Goal: Information Seeking & Learning: Learn about a topic

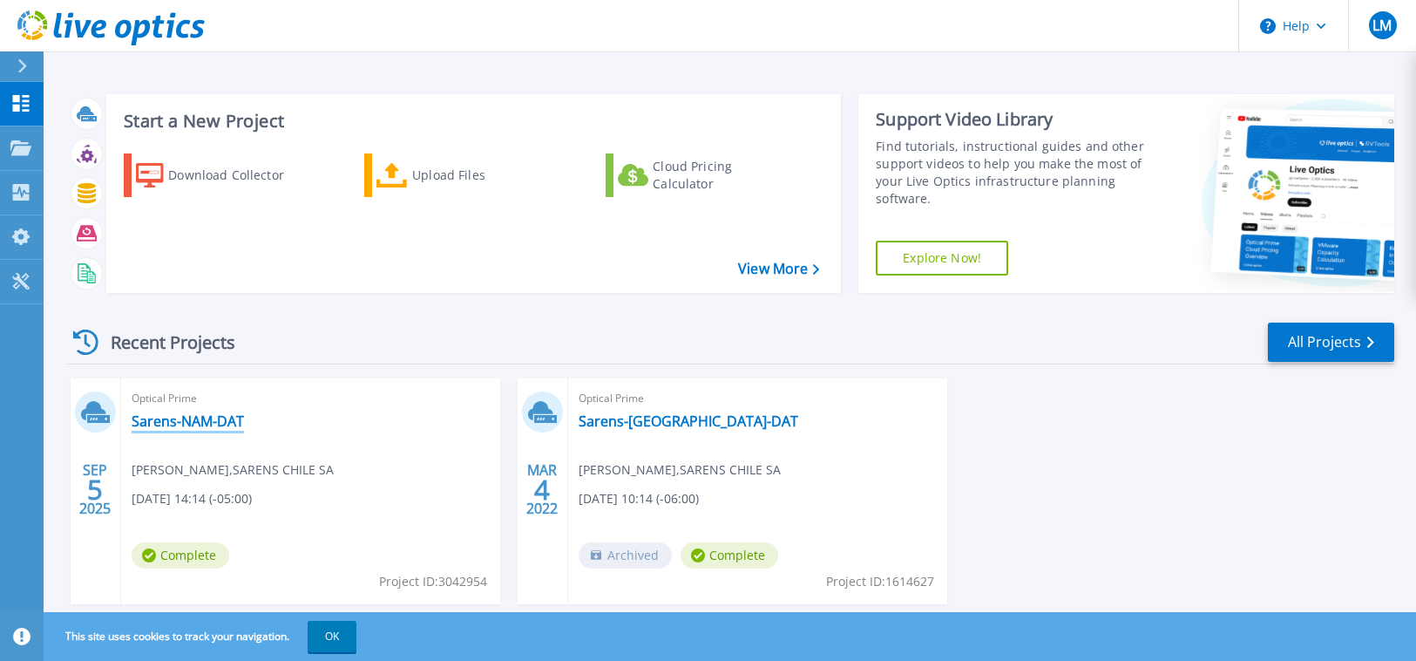
click at [192, 430] on link "Sarens-NAM-DAT" at bounding box center [188, 420] width 112 height 17
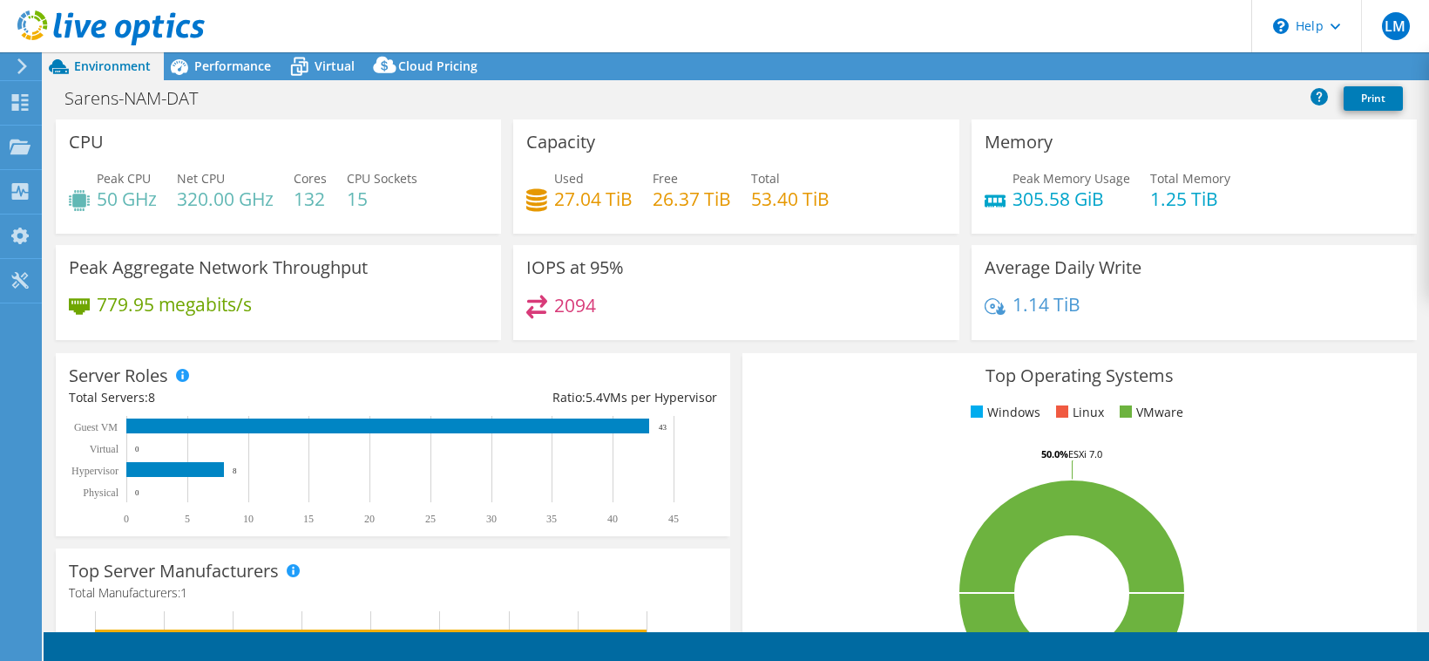
select select "USWest"
select select "USD"
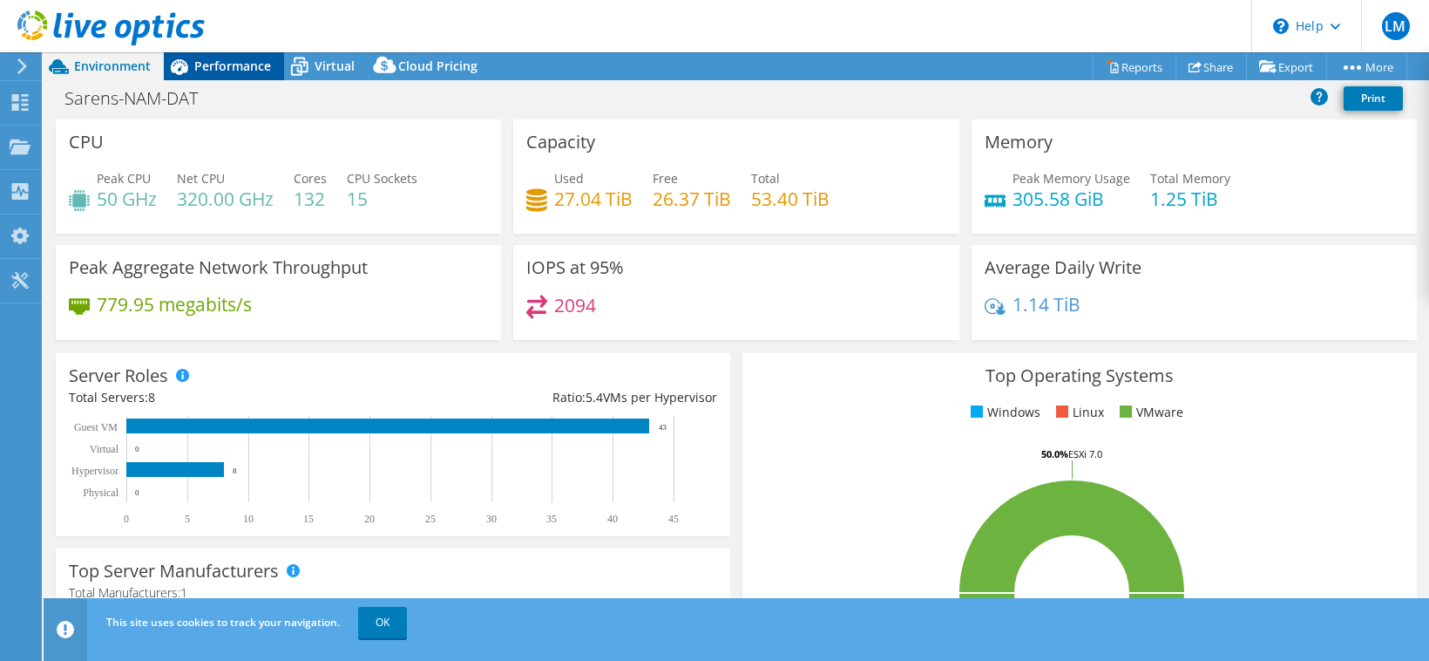
click at [248, 65] on span "Performance" at bounding box center [232, 66] width 77 height 17
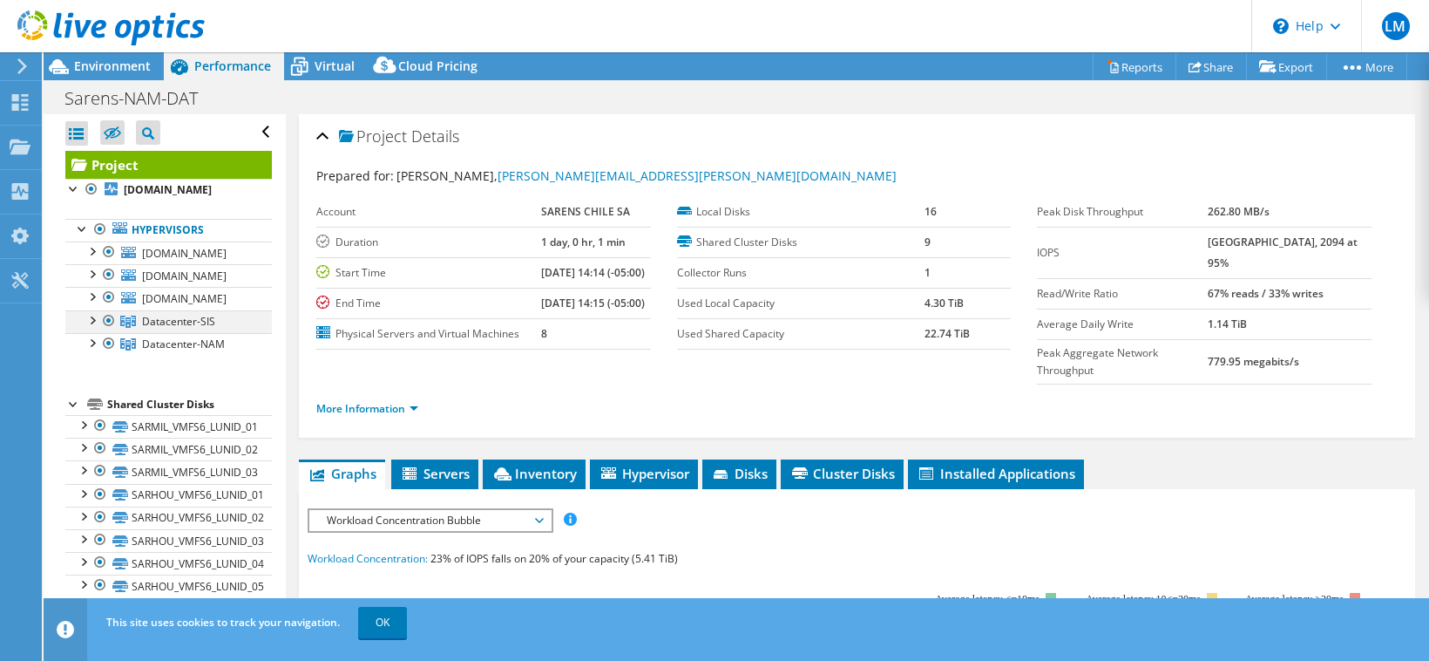
click at [97, 319] on div at bounding box center [91, 318] width 17 height 17
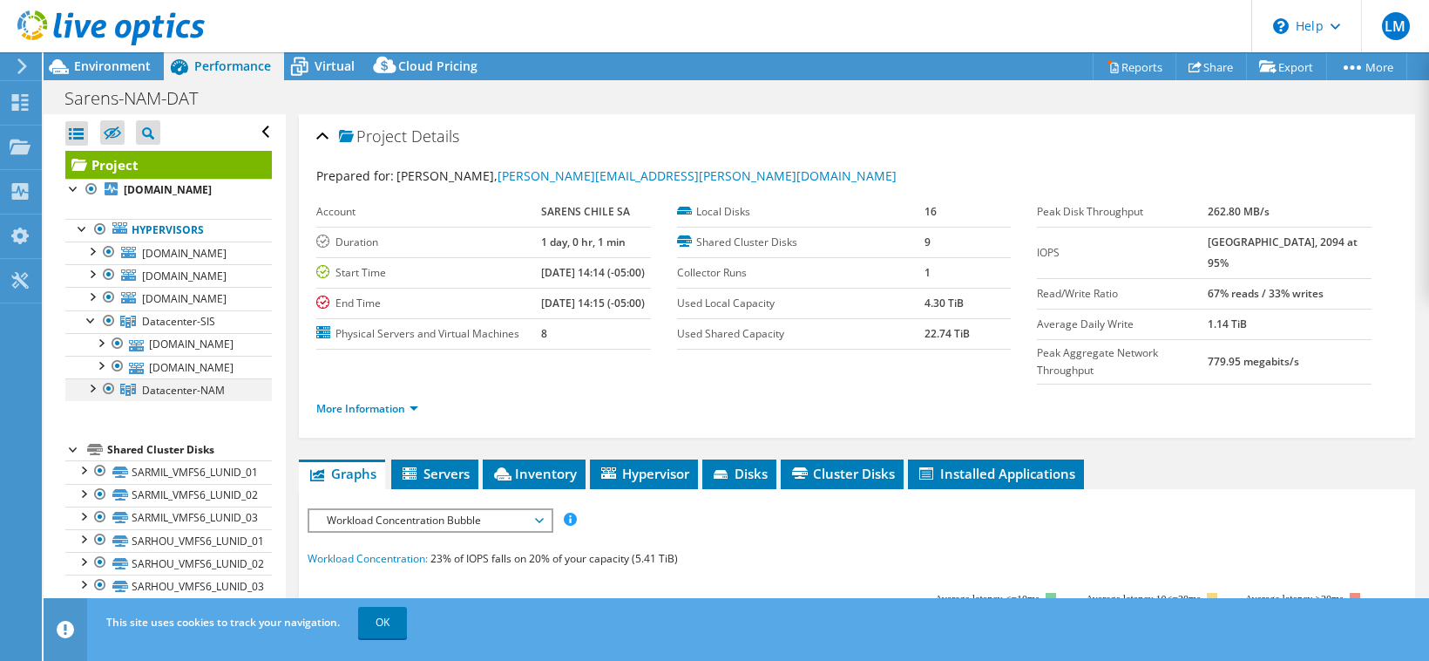
click at [92, 390] on div at bounding box center [91, 386] width 17 height 17
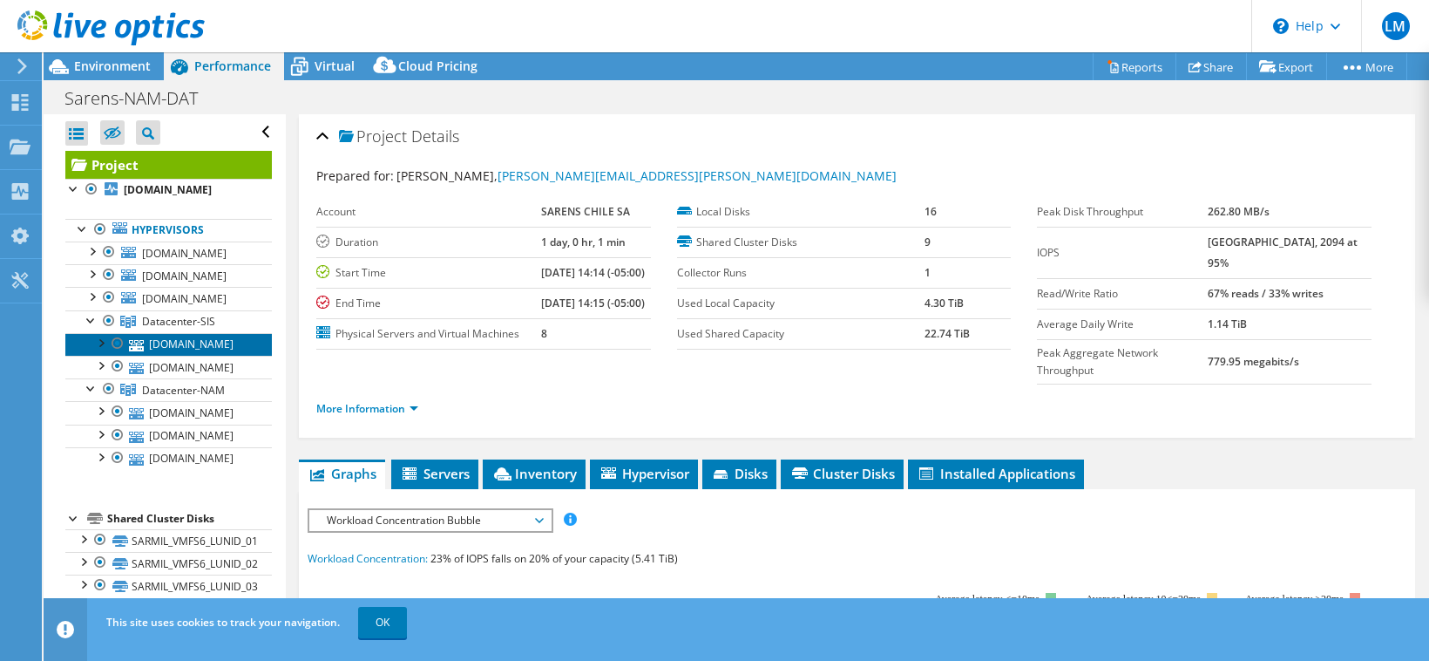
click at [189, 344] on link "[DOMAIN_NAME]" at bounding box center [168, 344] width 207 height 23
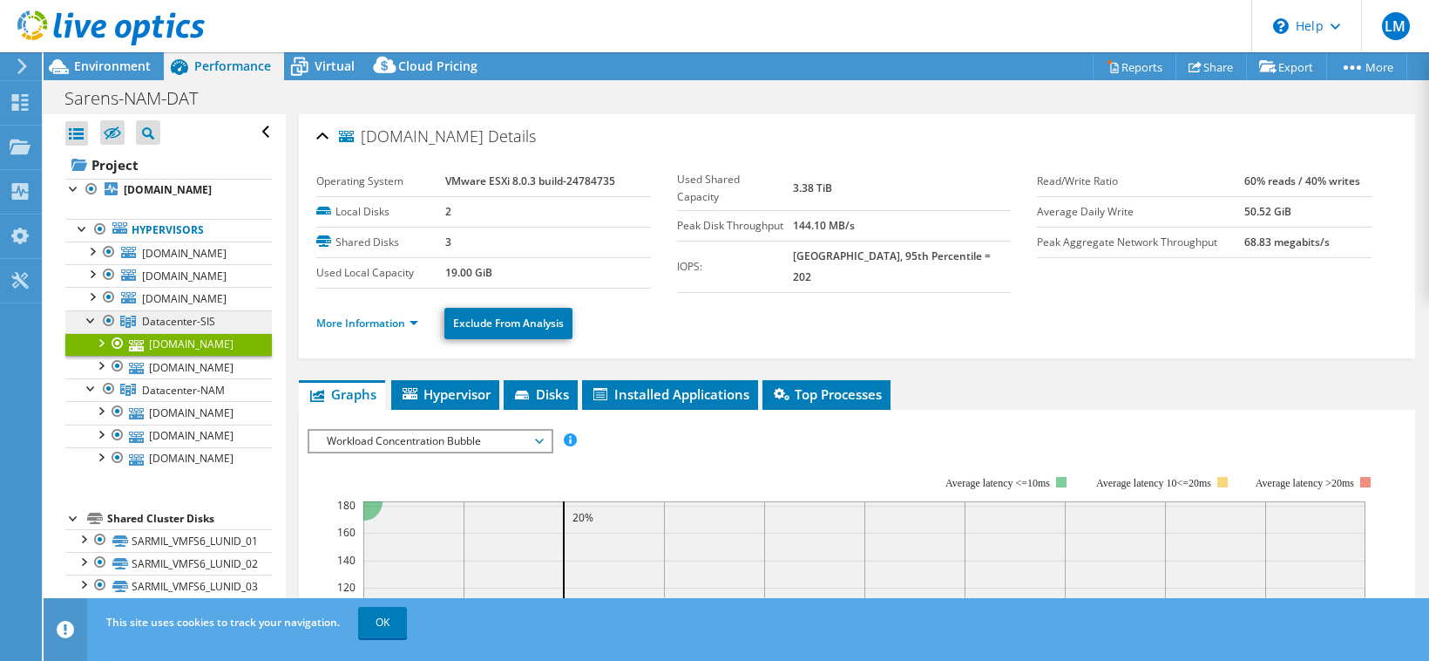
click at [184, 318] on span "Datacenter-SIS" at bounding box center [178, 321] width 73 height 15
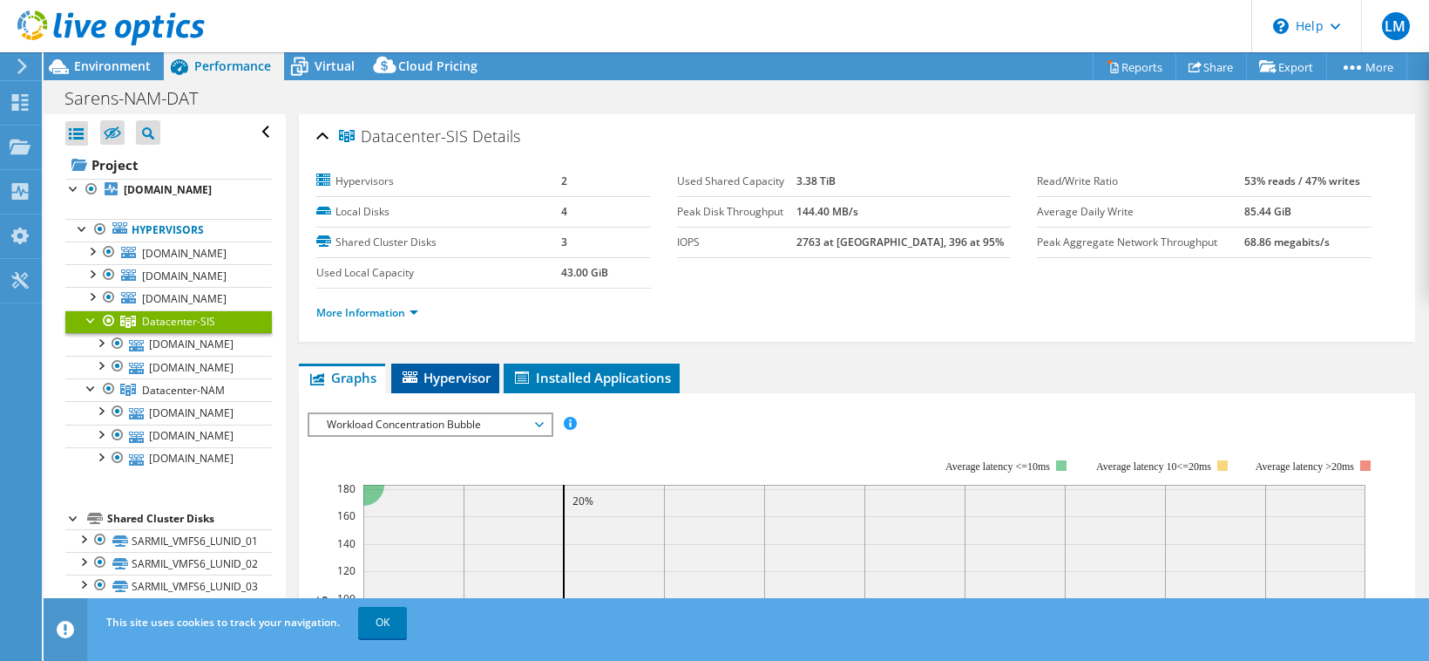
click at [465, 376] on span "Hypervisor" at bounding box center [445, 377] width 91 height 17
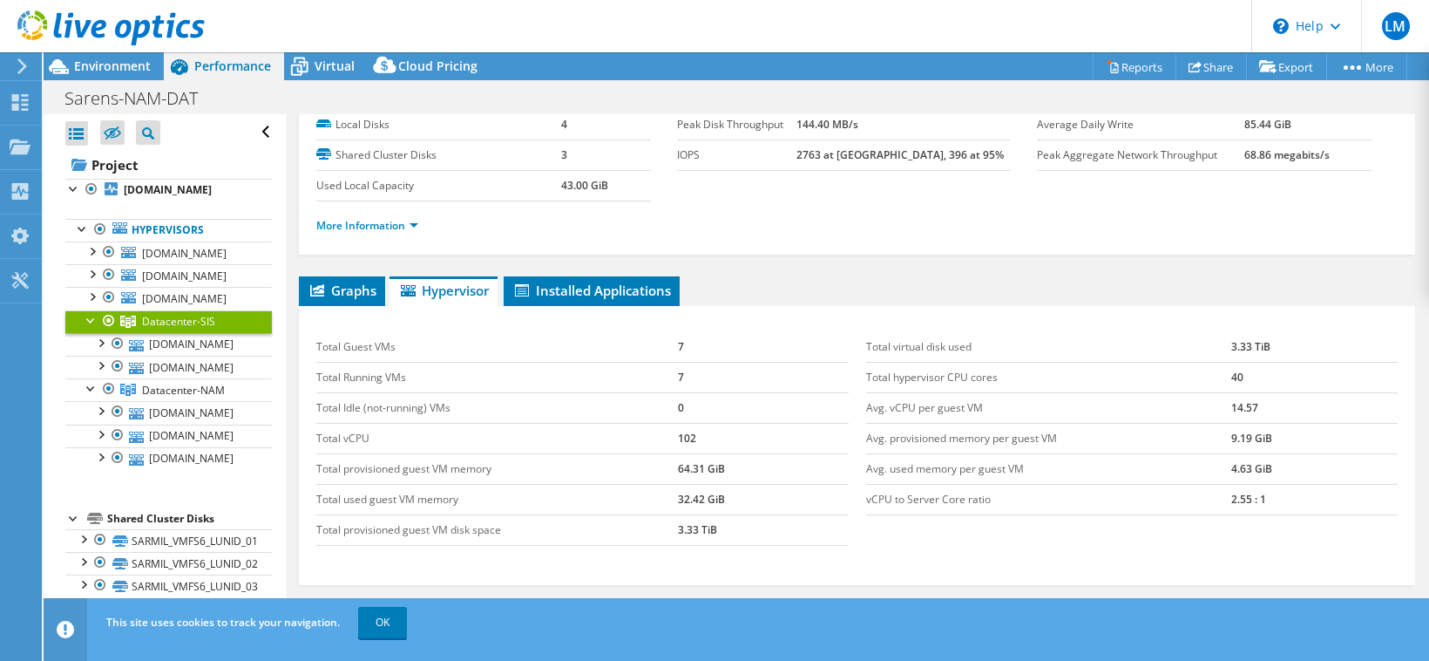
scroll to position [174, 0]
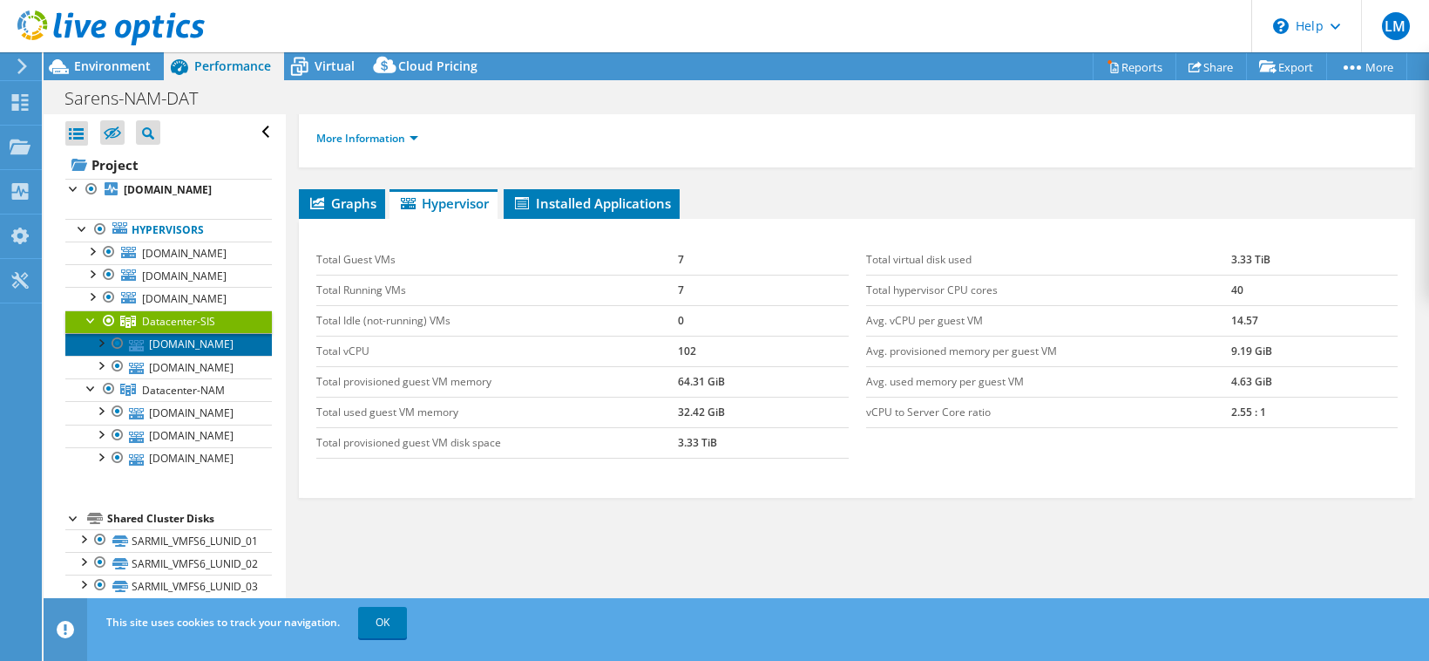
click at [195, 344] on link "[DOMAIN_NAME]" at bounding box center [168, 344] width 207 height 23
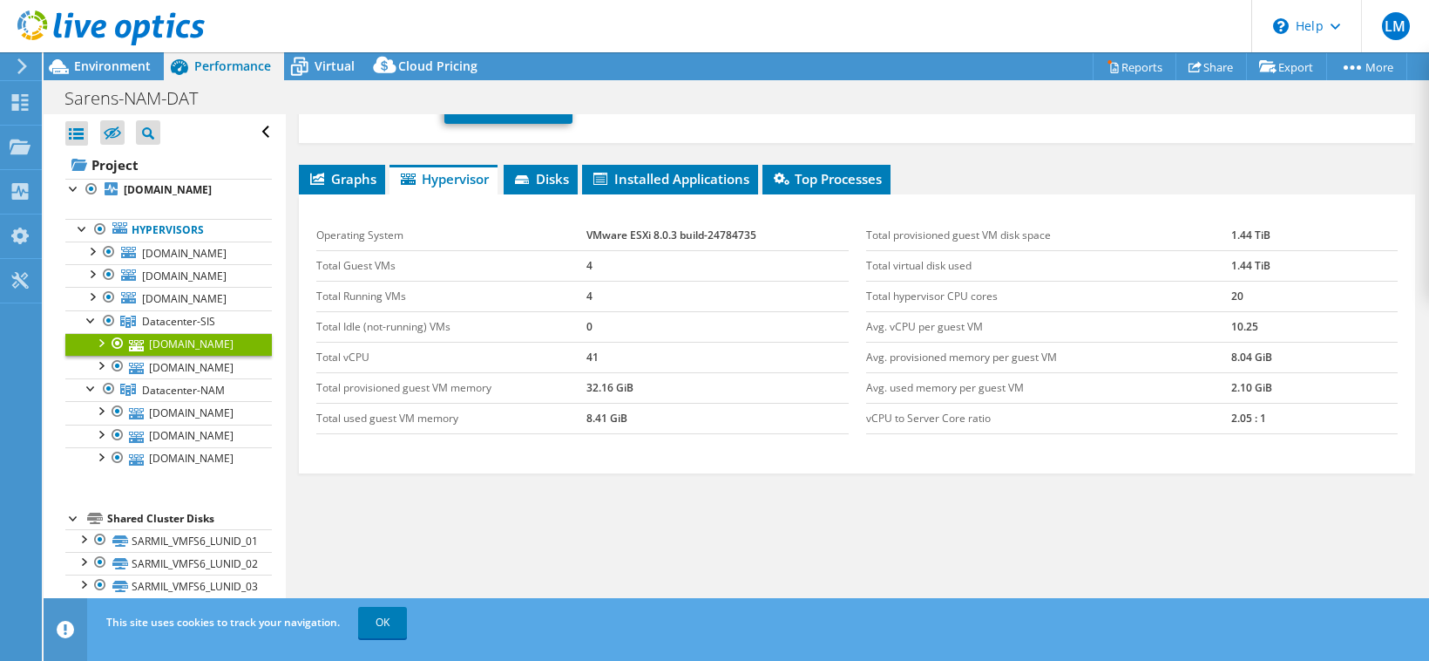
scroll to position [0, 0]
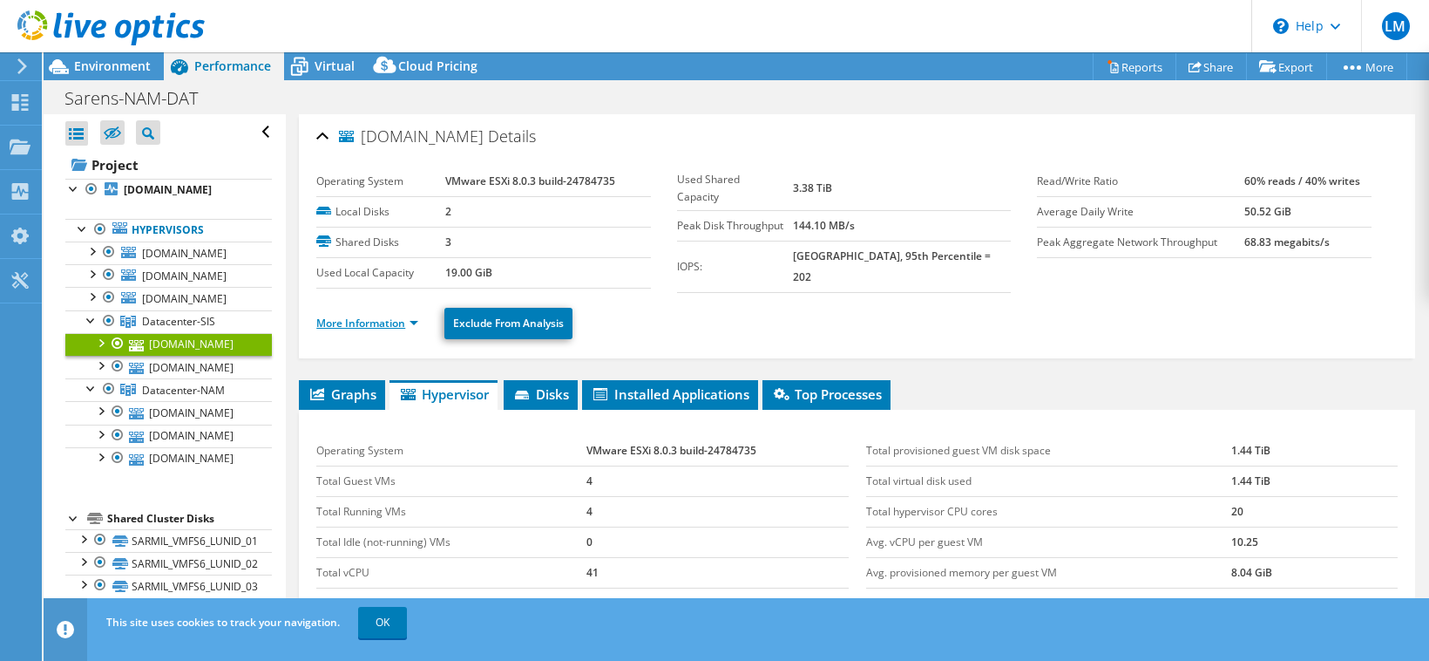
click at [370, 315] on link "More Information" at bounding box center [367, 322] width 102 height 15
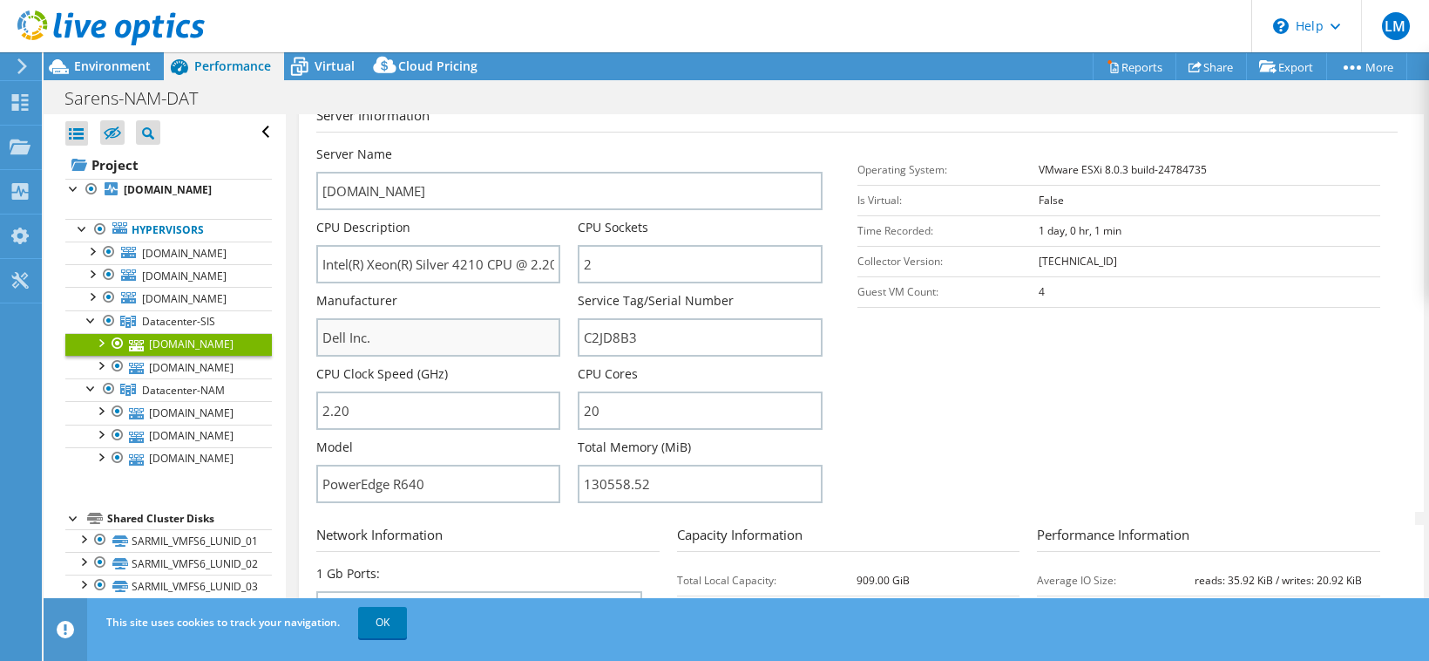
scroll to position [349, 0]
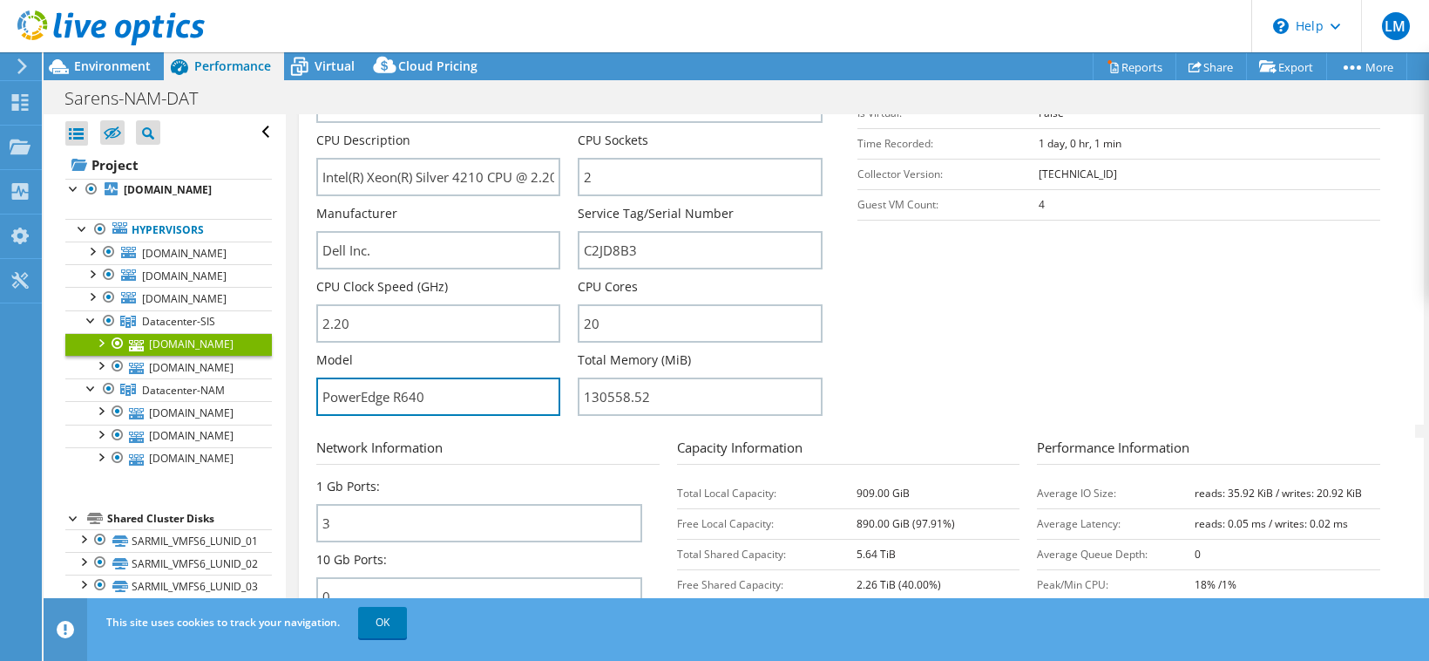
drag, startPoint x: 425, startPoint y: 401, endPoint x: 311, endPoint y: 405, distance: 114.2
click at [311, 405] on div "[DOMAIN_NAME] Details Operating System VMware ESXi 8.0.3 build-24784735 Local D…" at bounding box center [857, 283] width 1116 height 1034
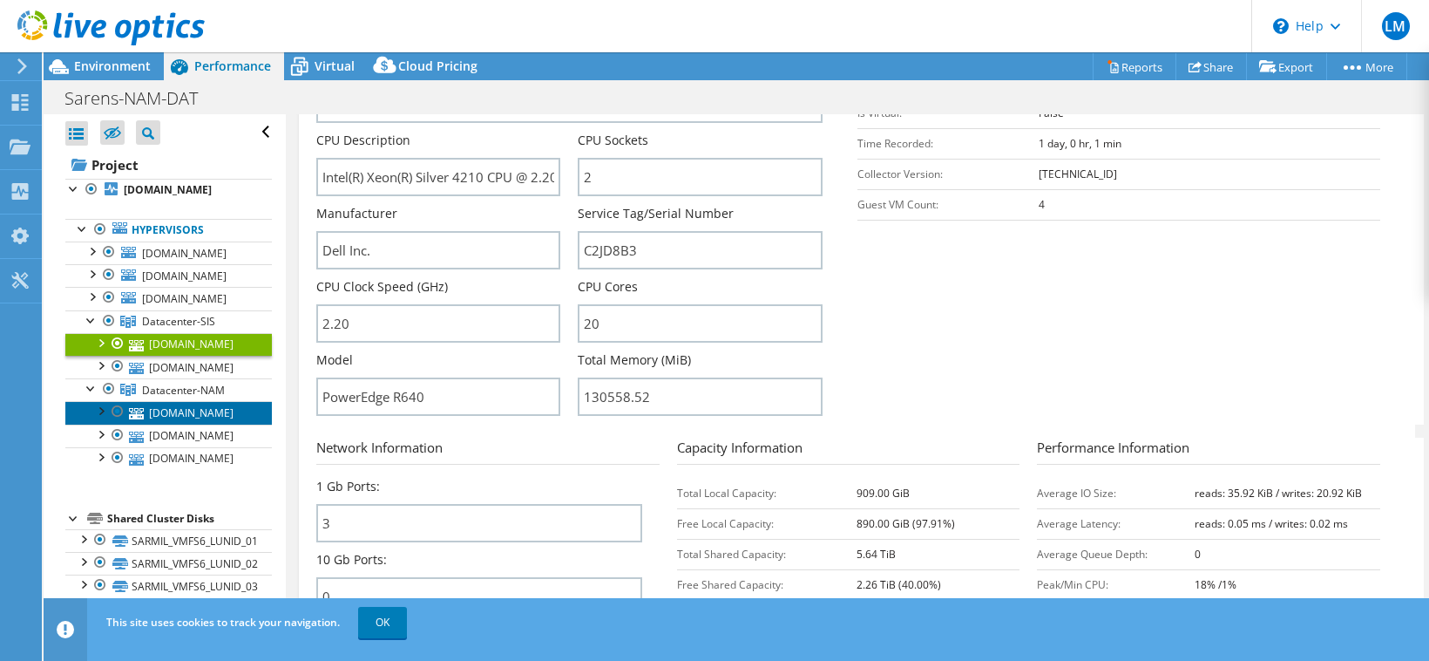
click at [168, 412] on link "[DOMAIN_NAME]" at bounding box center [168, 412] width 207 height 23
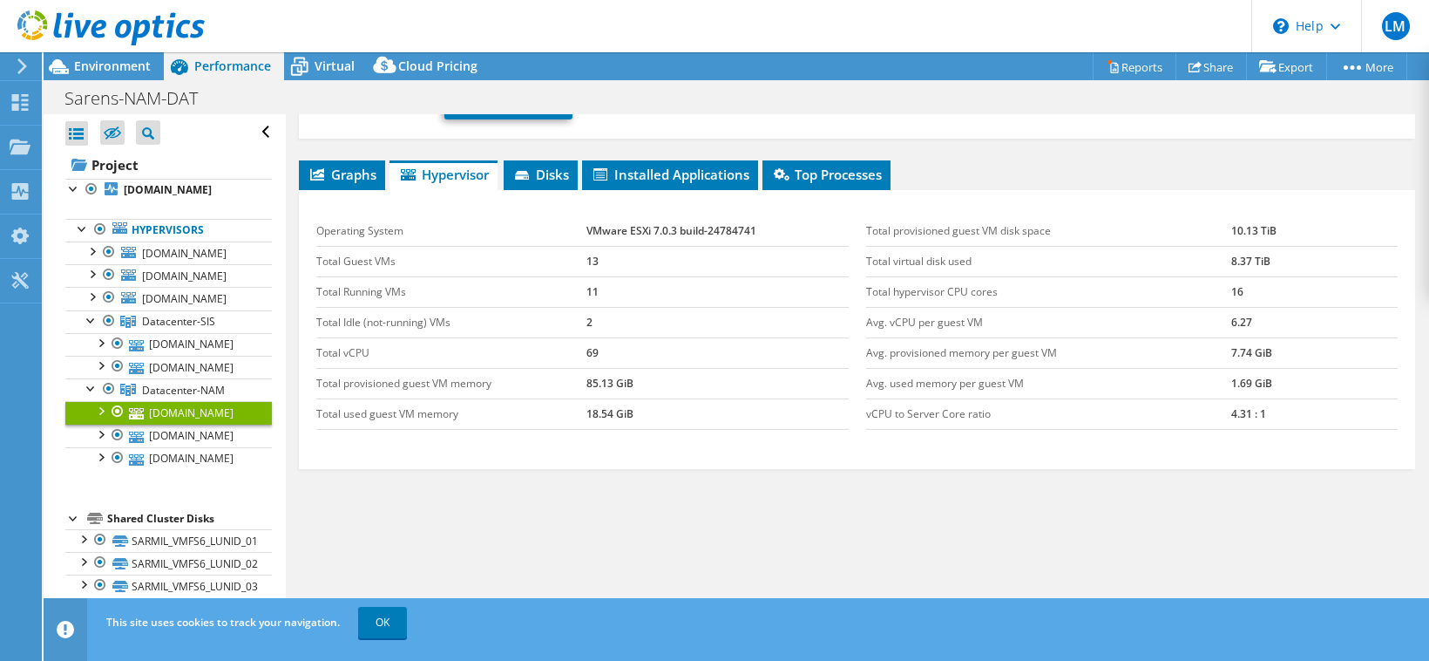
scroll to position [215, 0]
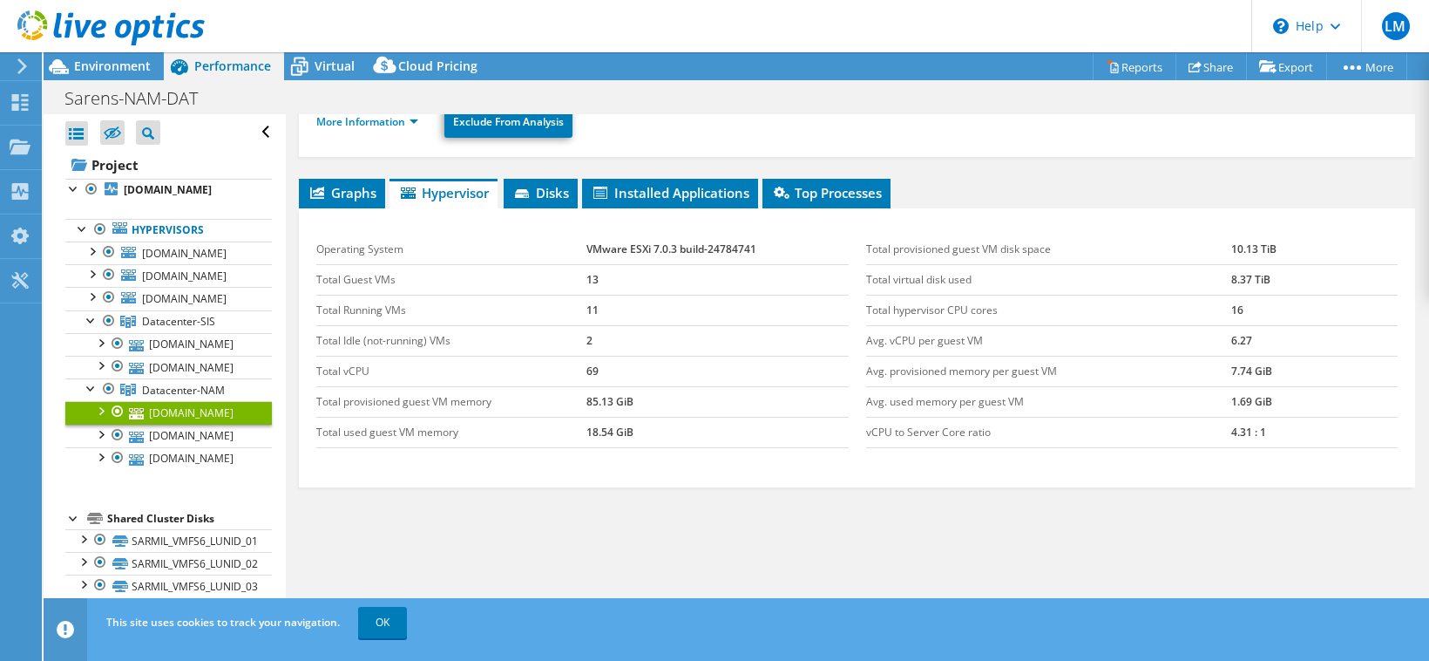
click at [97, 412] on div at bounding box center [100, 409] width 17 height 17
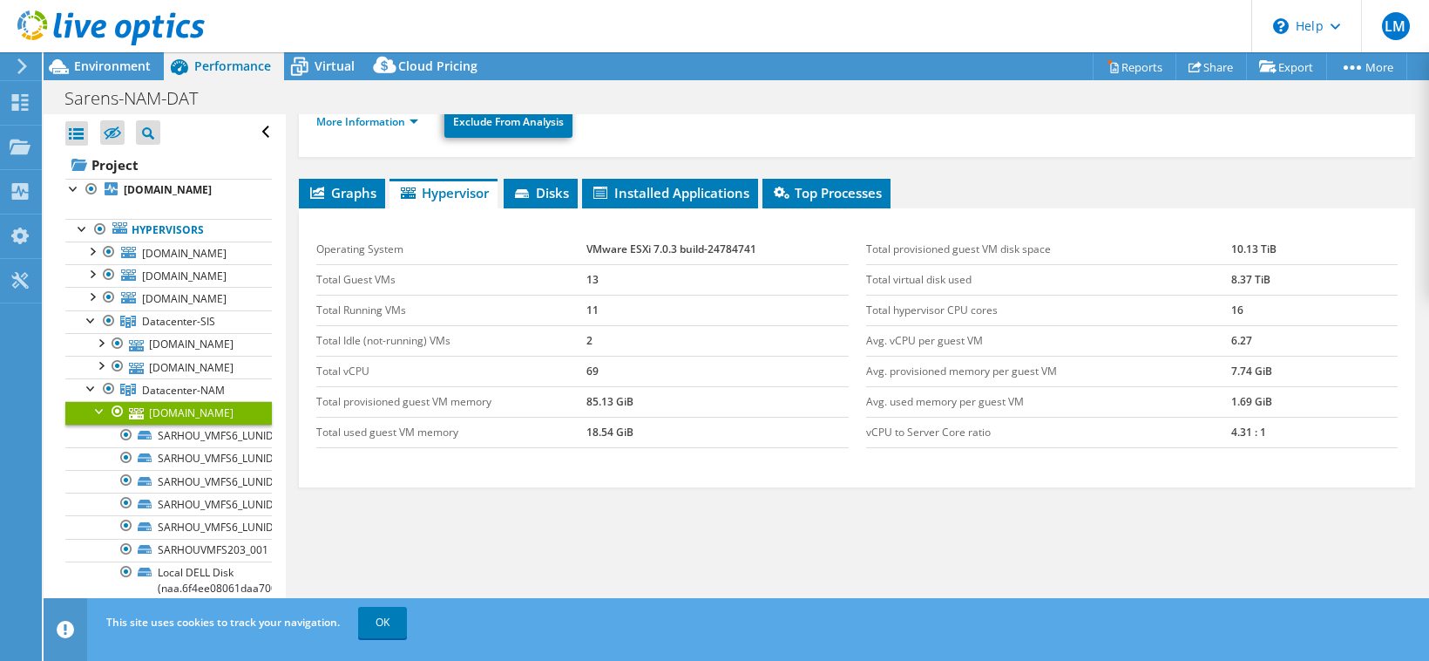
scroll to position [0, 0]
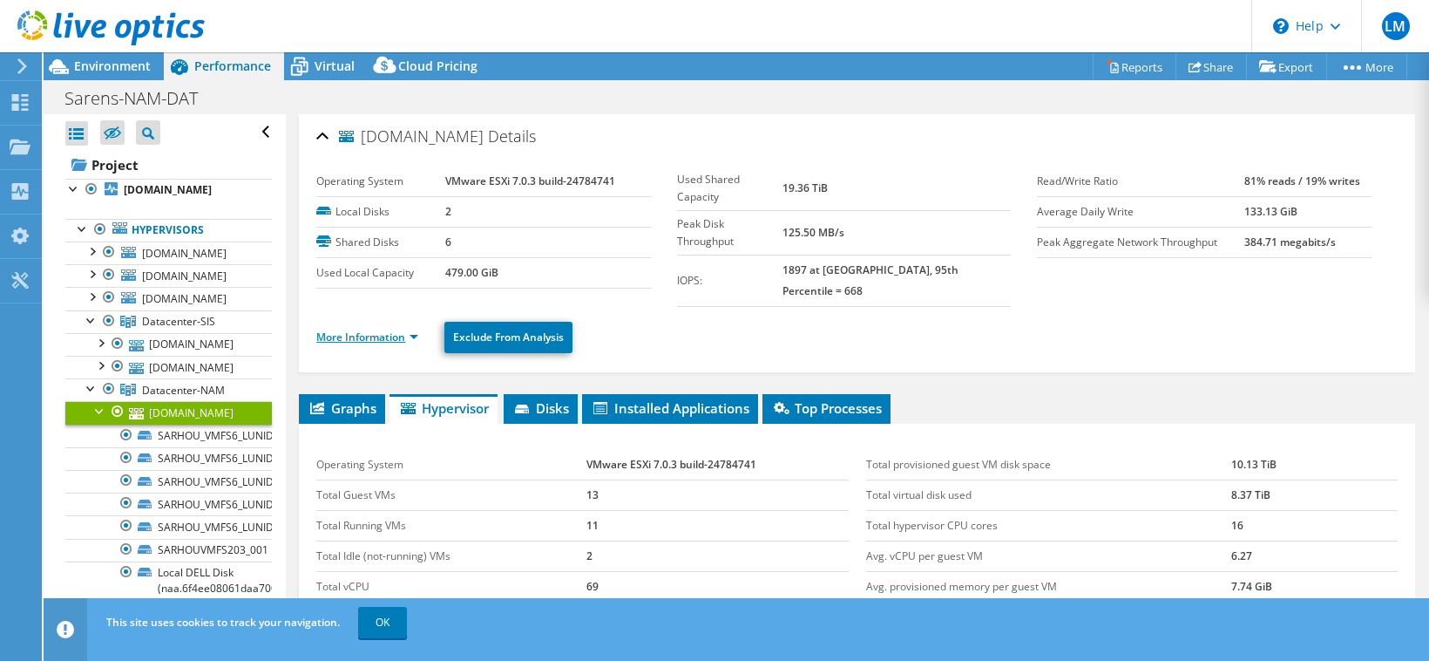
click at [343, 329] on link "More Information" at bounding box center [367, 336] width 102 height 15
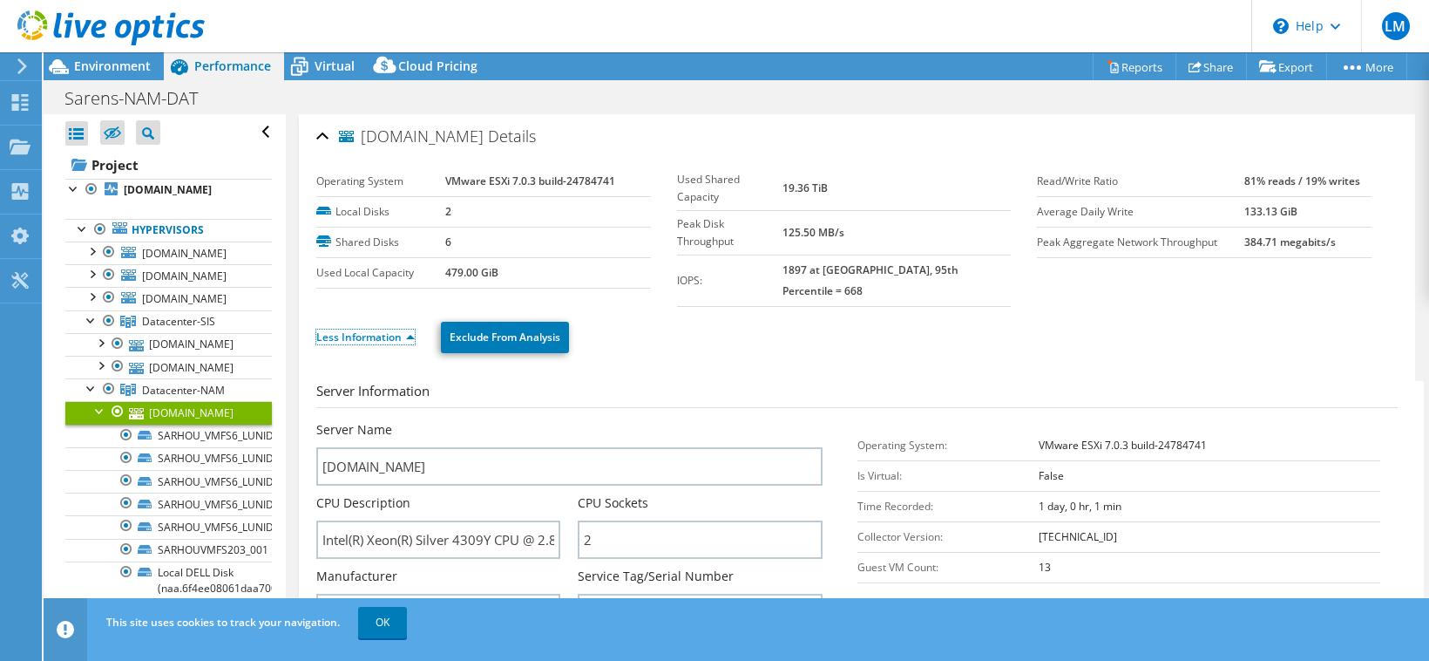
scroll to position [174, 0]
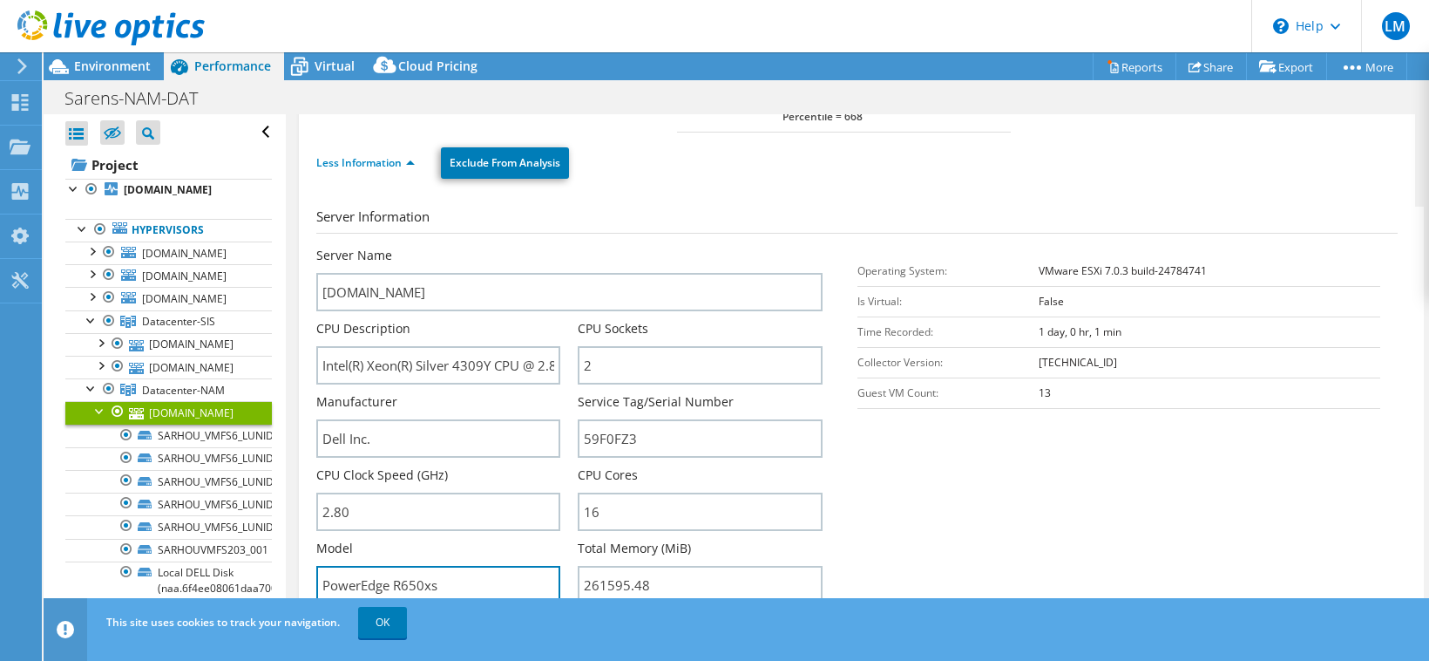
drag, startPoint x: 455, startPoint y: 566, endPoint x: 292, endPoint y: 564, distance: 163.0
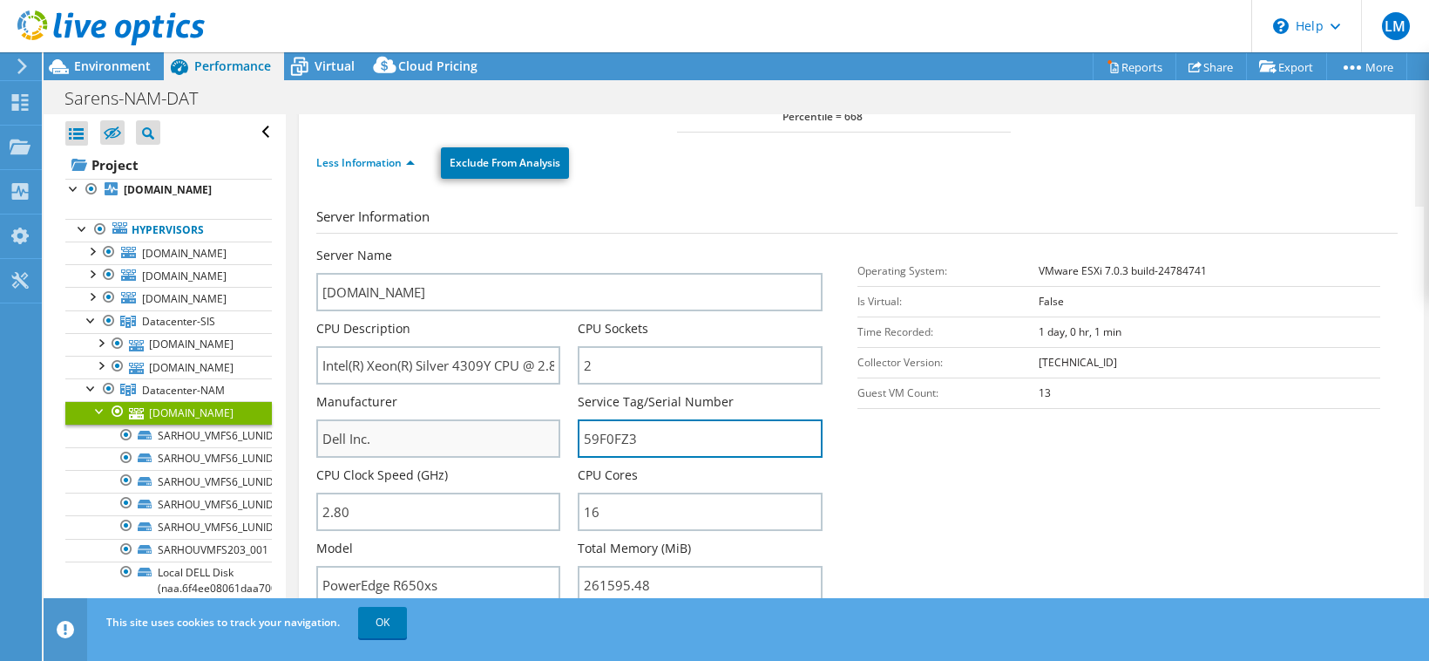
click at [634, 427] on input "59F0FZ3" at bounding box center [700, 438] width 244 height 38
drag, startPoint x: 636, startPoint y: 414, endPoint x: 563, endPoint y: 424, distance: 73.8
click at [563, 247] on div "Server Name [DOMAIN_NAME] CPU Description Intel(R) Xeon(R) Silver 4309Y CPU @ 2…" at bounding box center [577, 247] width 523 height 0
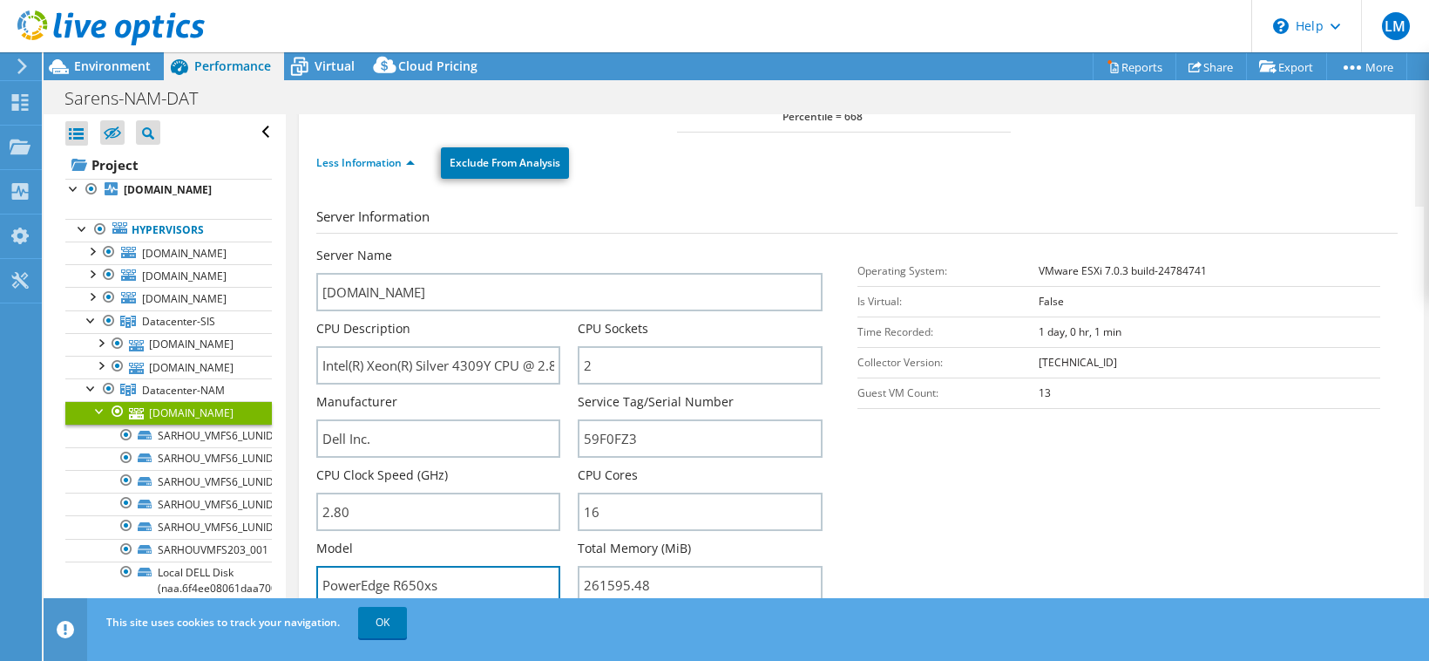
click at [408, 567] on input "PowerEdge R650xs" at bounding box center [438, 585] width 244 height 38
click at [439, 579] on input "PowerEdge R650xs" at bounding box center [438, 585] width 244 height 38
drag, startPoint x: 447, startPoint y: 573, endPoint x: 314, endPoint y: 572, distance: 133.3
click at [314, 572] on div "[DOMAIN_NAME] Details Operating System VMware ESXi 7.0.3 build-24784741 Local D…" at bounding box center [857, 464] width 1116 height 1048
click at [98, 409] on div at bounding box center [100, 409] width 17 height 17
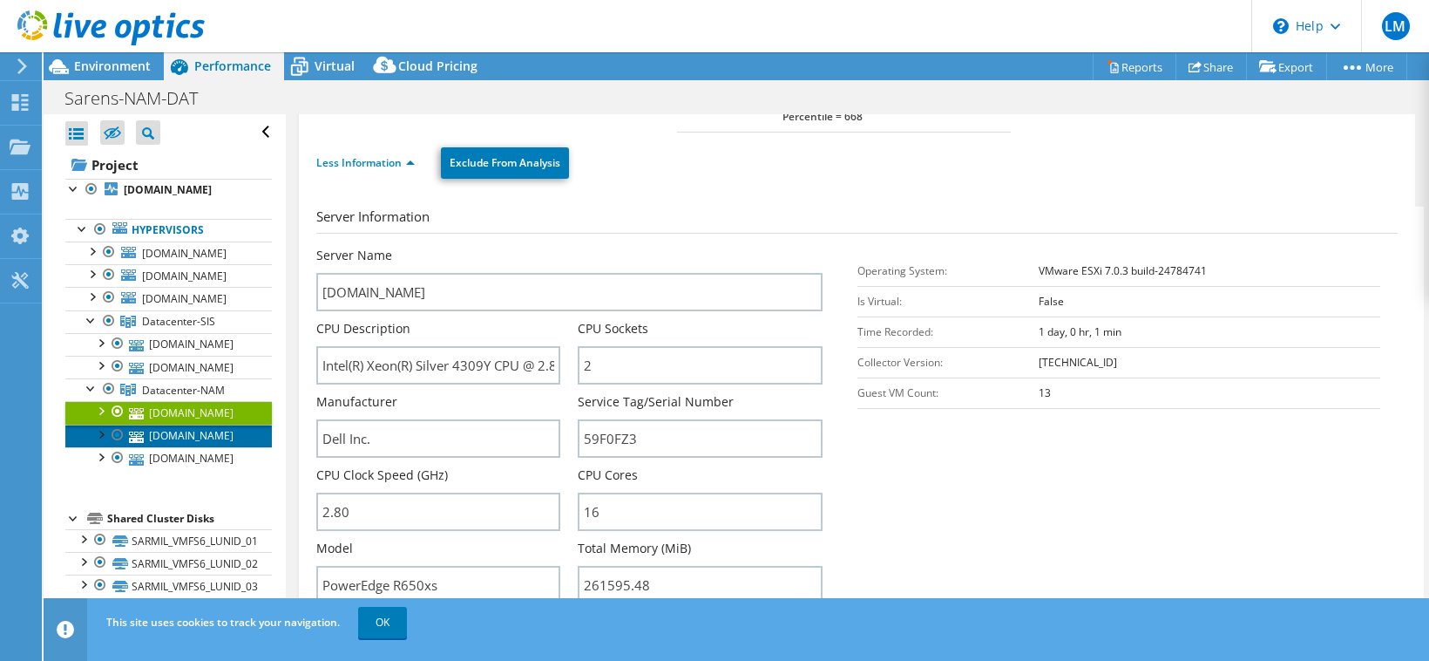
click at [191, 437] on link "[DOMAIN_NAME]" at bounding box center [168, 435] width 207 height 23
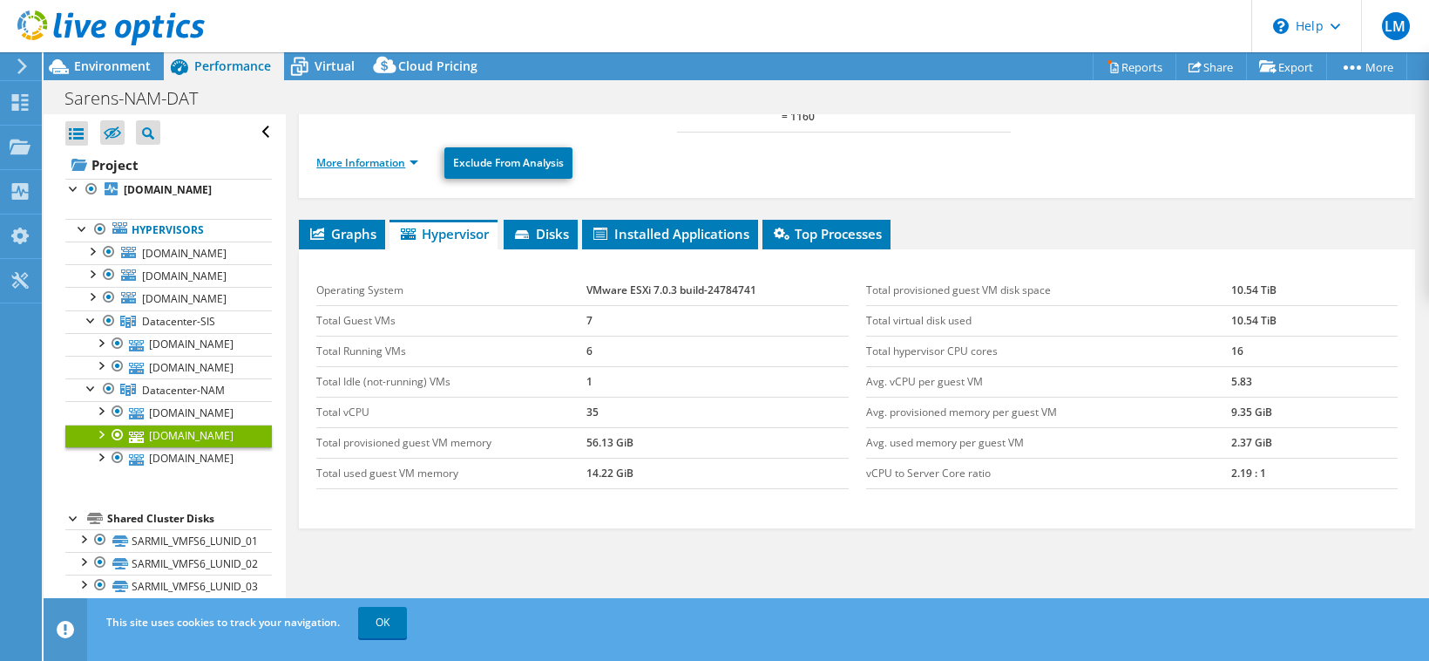
click at [391, 155] on link "More Information" at bounding box center [367, 162] width 102 height 15
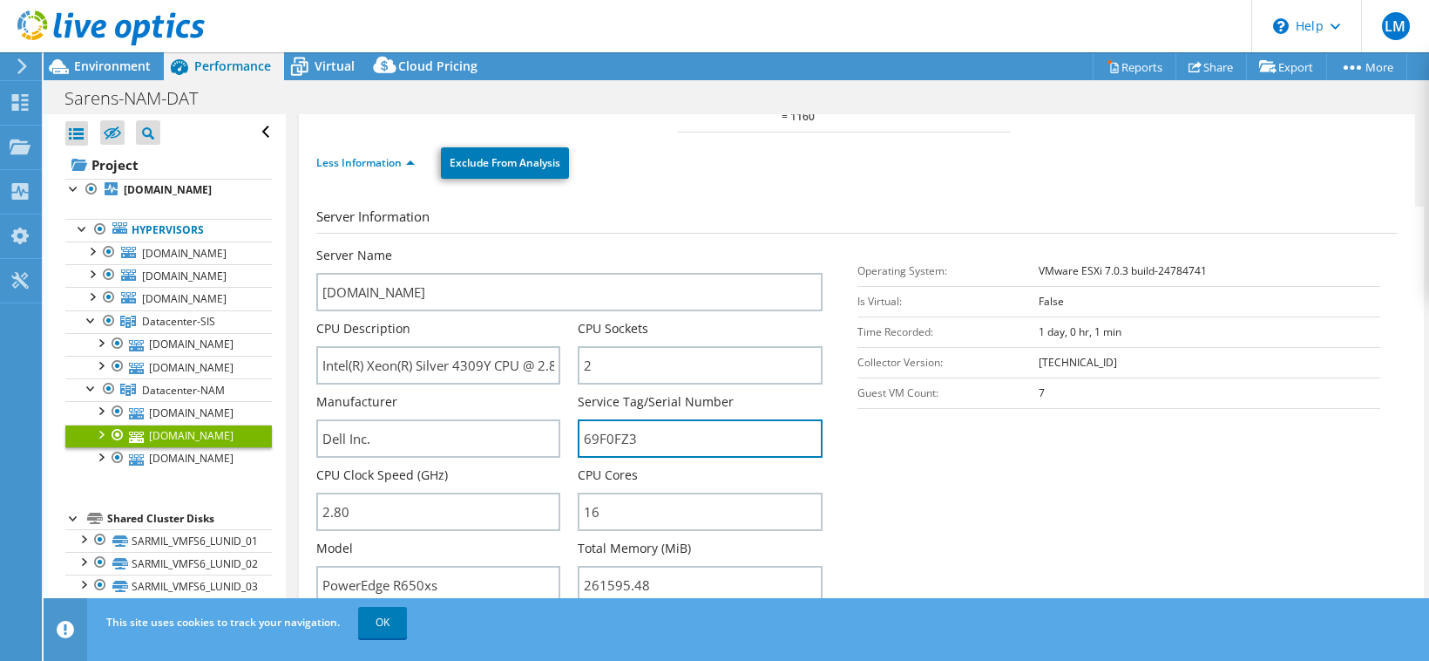
drag, startPoint x: 620, startPoint y: 423, endPoint x: 573, endPoint y: 417, distance: 47.5
click at [573, 247] on div "Server Name [DOMAIN_NAME] CPU Description Intel(R) Xeon(R) Silver 4309Y CPU @ 2…" at bounding box center [577, 247] width 523 height 0
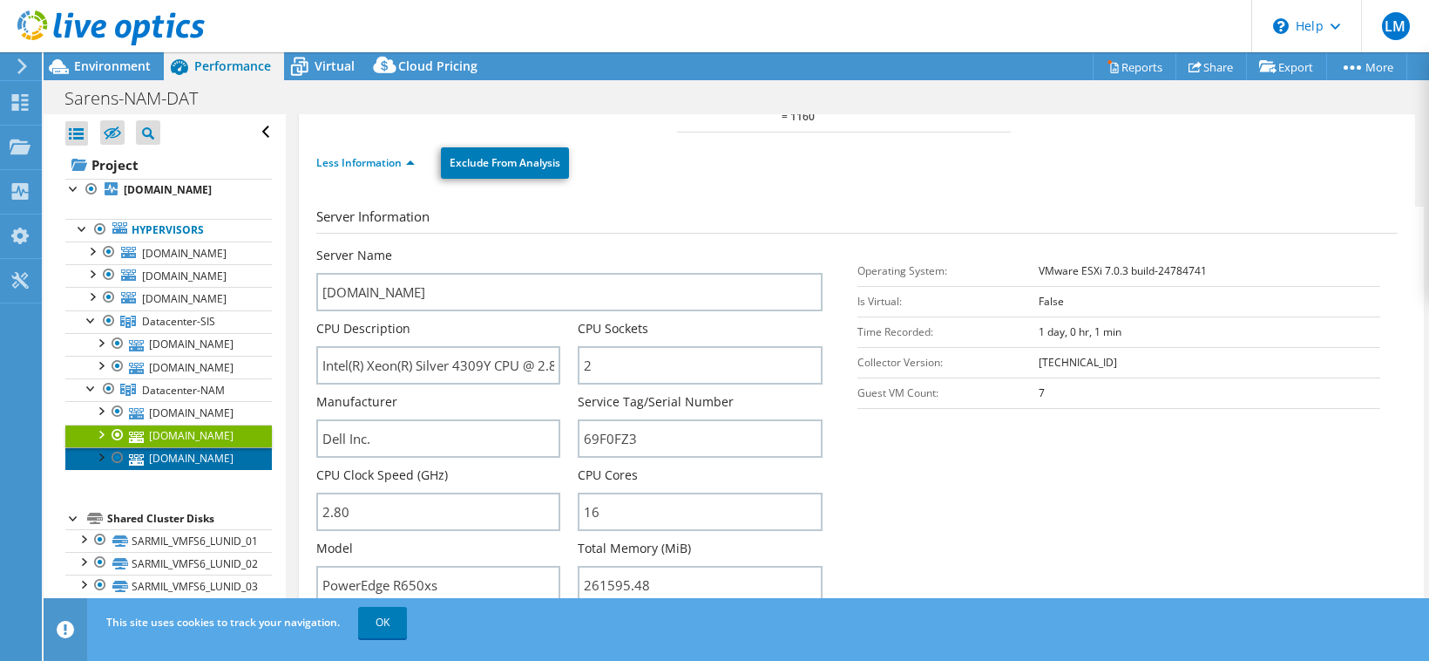
click at [192, 466] on link "[DOMAIN_NAME]" at bounding box center [168, 458] width 207 height 23
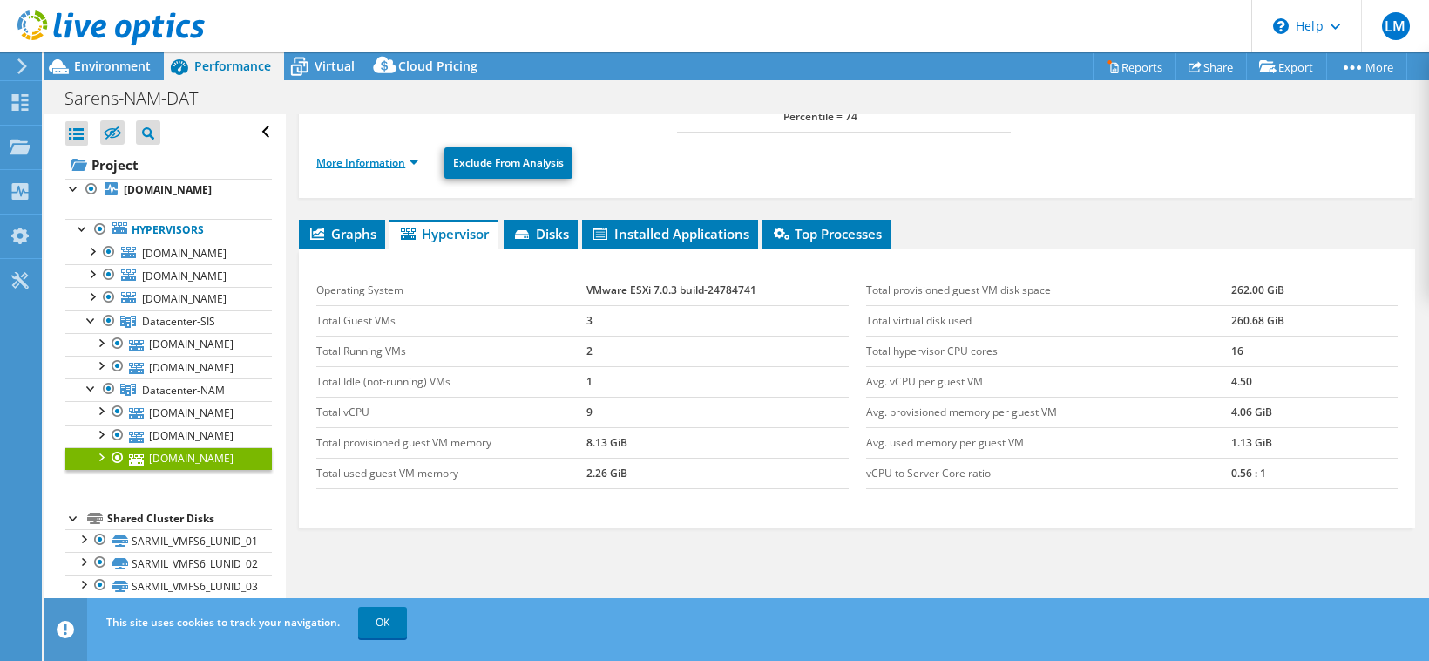
click at [368, 155] on link "More Information" at bounding box center [367, 162] width 102 height 15
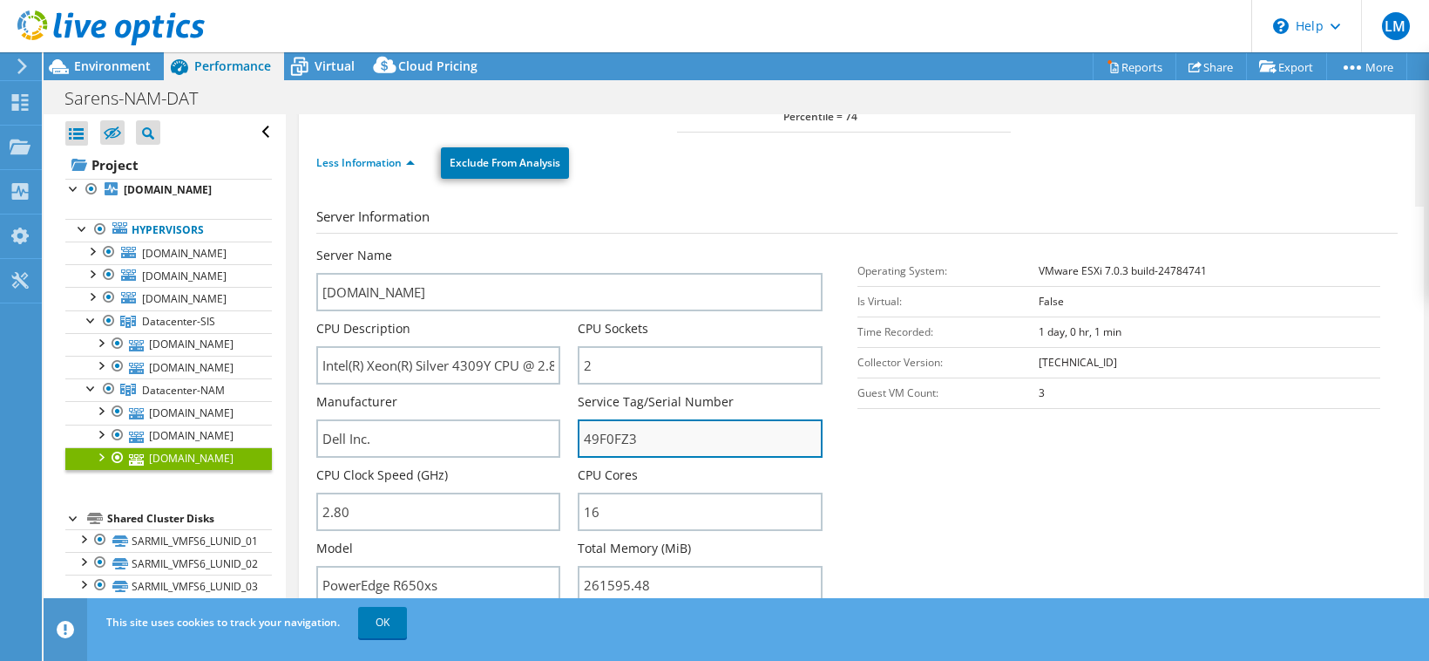
drag, startPoint x: 659, startPoint y: 421, endPoint x: 576, endPoint y: 421, distance: 82.8
click at [578, 421] on input "49F0FZ3" at bounding box center [700, 438] width 244 height 38
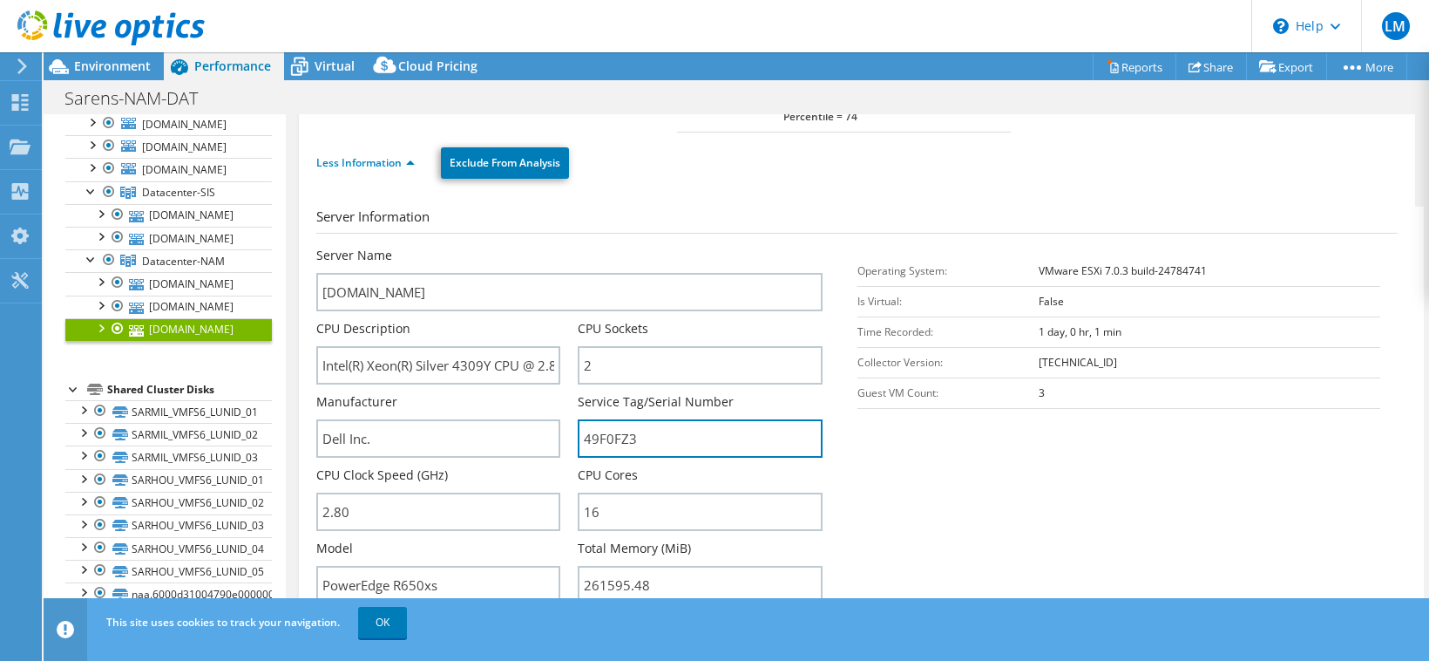
scroll to position [42, 0]
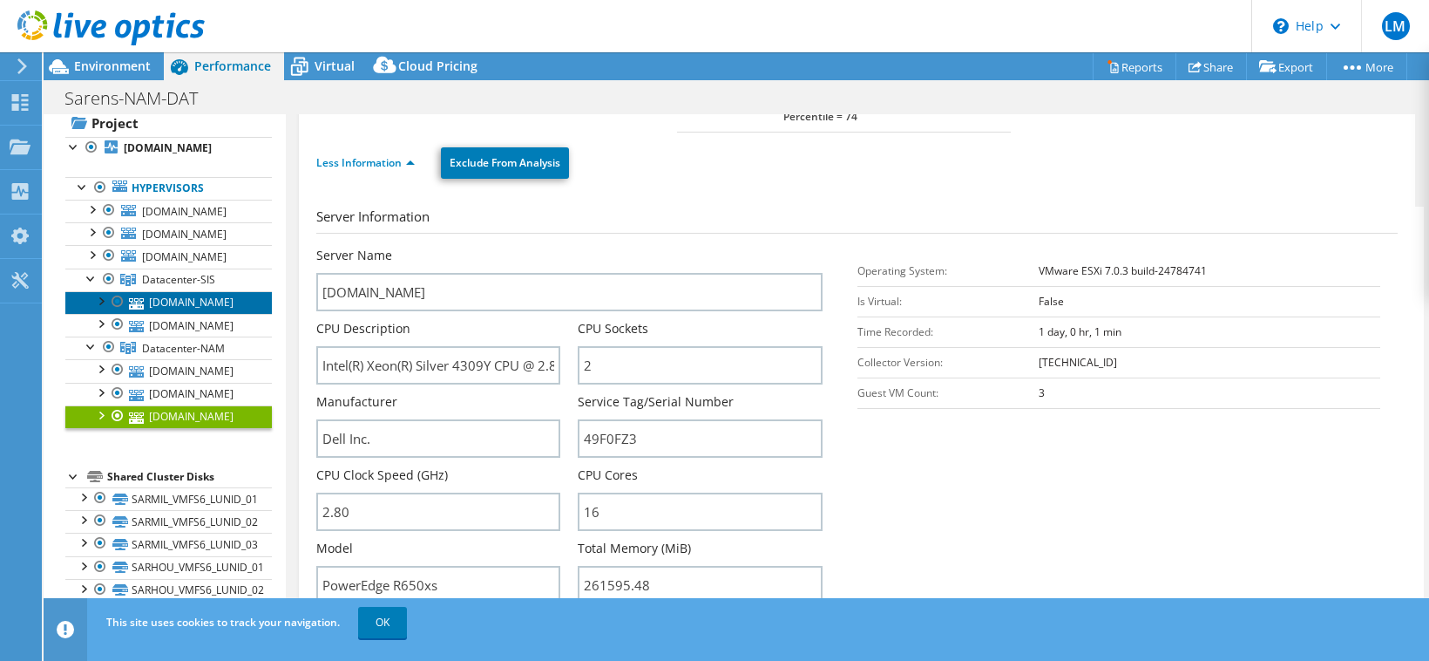
click at [164, 299] on link "[DOMAIN_NAME]" at bounding box center [168, 302] width 207 height 23
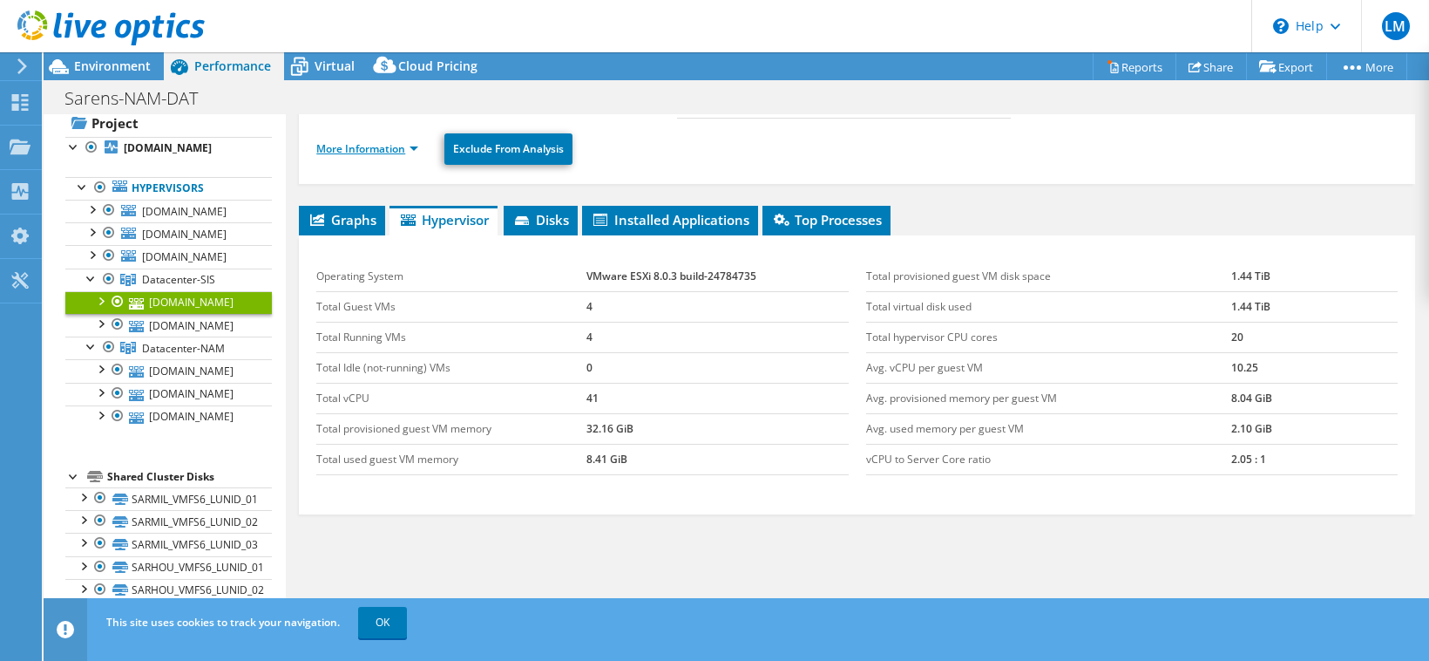
click at [400, 141] on link "More Information" at bounding box center [367, 148] width 102 height 15
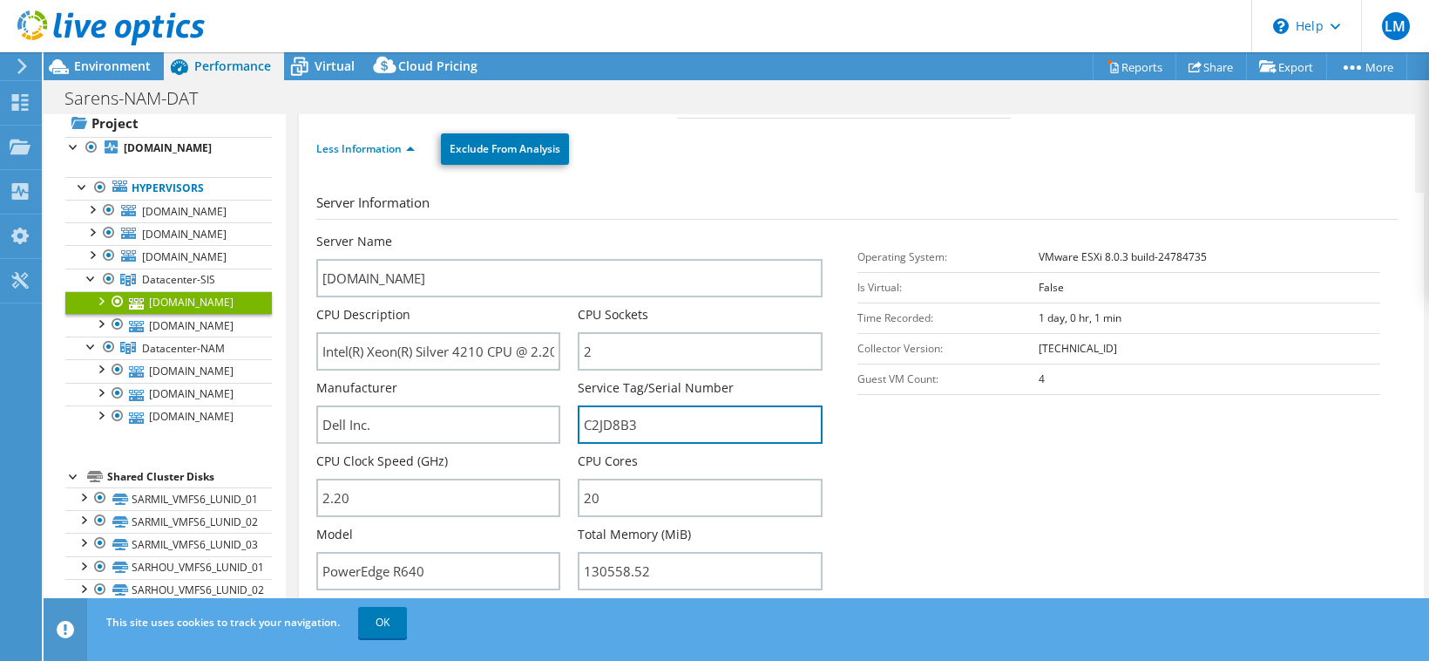
drag, startPoint x: 652, startPoint y: 414, endPoint x: 566, endPoint y: 420, distance: 86.5
click at [566, 233] on div "Server Name [DOMAIN_NAME] CPU Description Intel(R) Xeon(R) Silver 4210 CPU @ 2.…" at bounding box center [577, 233] width 523 height 0
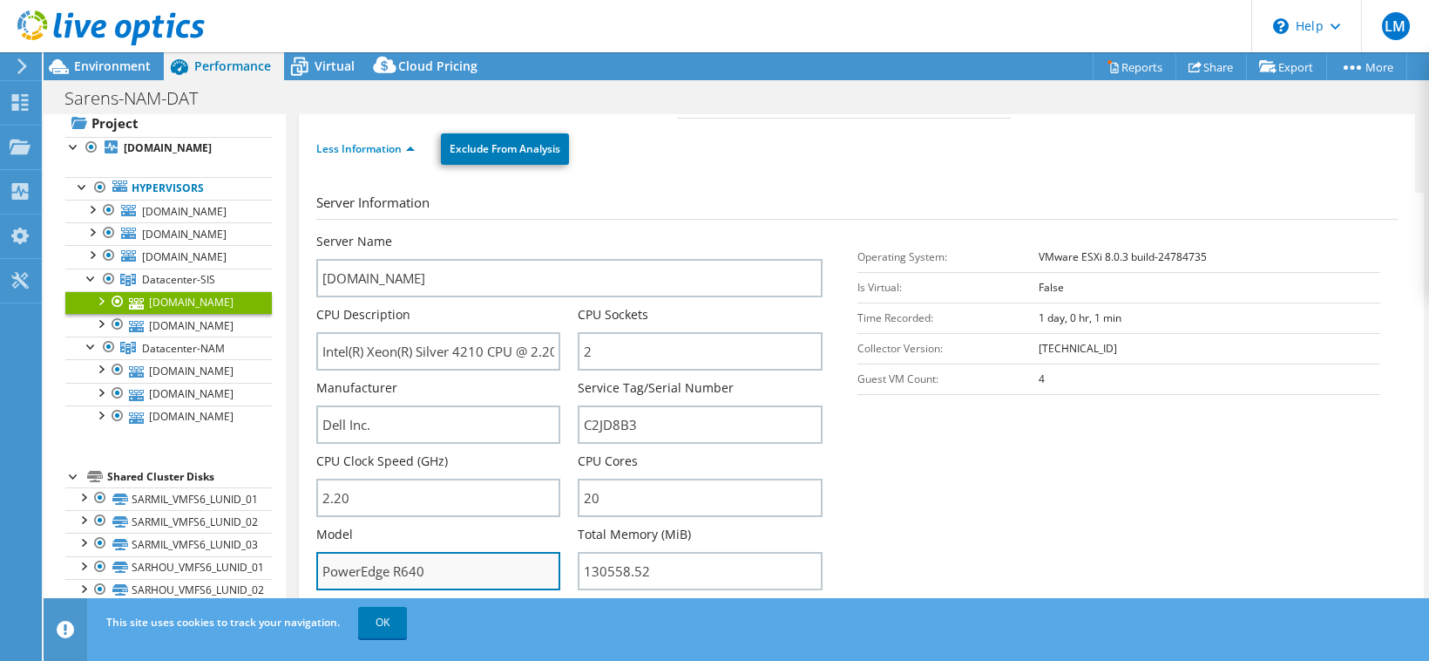
click at [436, 562] on input "PowerEdge R640" at bounding box center [438, 571] width 244 height 38
drag, startPoint x: 435, startPoint y: 572, endPoint x: 310, endPoint y: 566, distance: 124.7
click at [308, 566] on div "[DOMAIN_NAME] Details Operating System VMware ESXi 8.0.3 build-24784735 Local D…" at bounding box center [857, 457] width 1116 height 1034
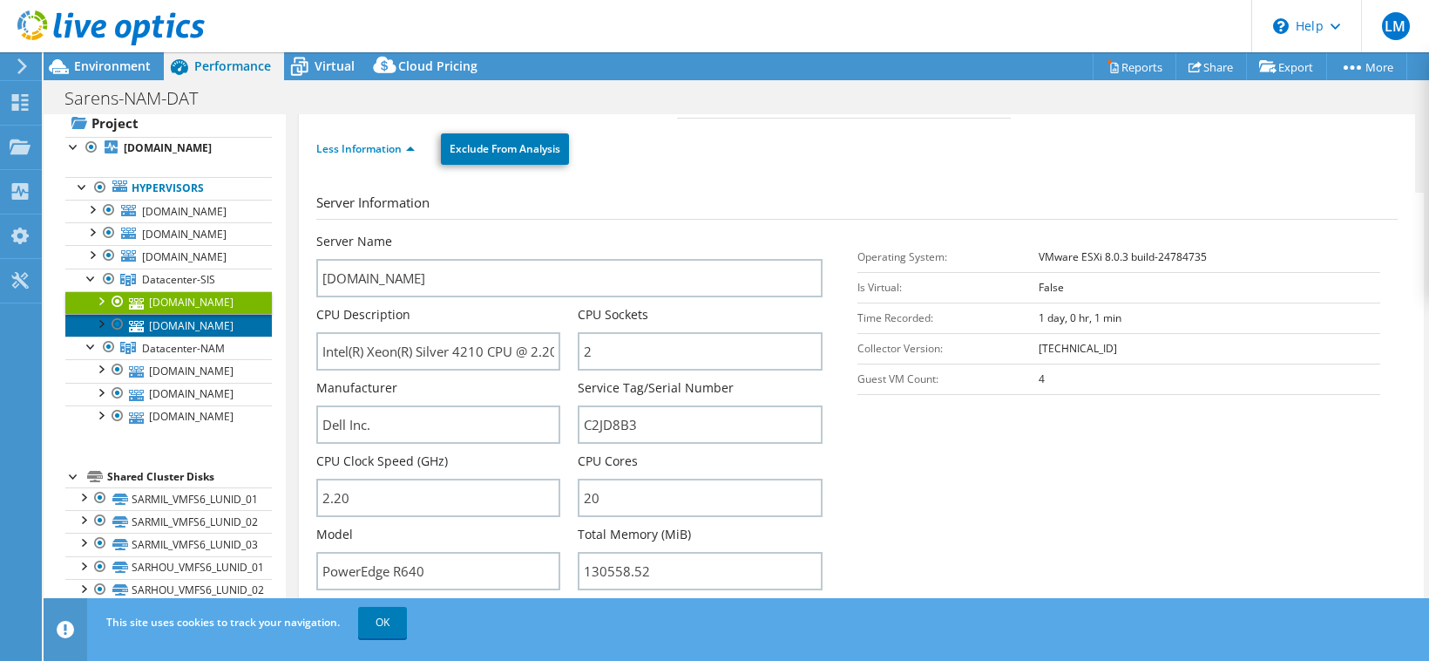
click at [167, 327] on link "[DOMAIN_NAME]" at bounding box center [168, 325] width 207 height 23
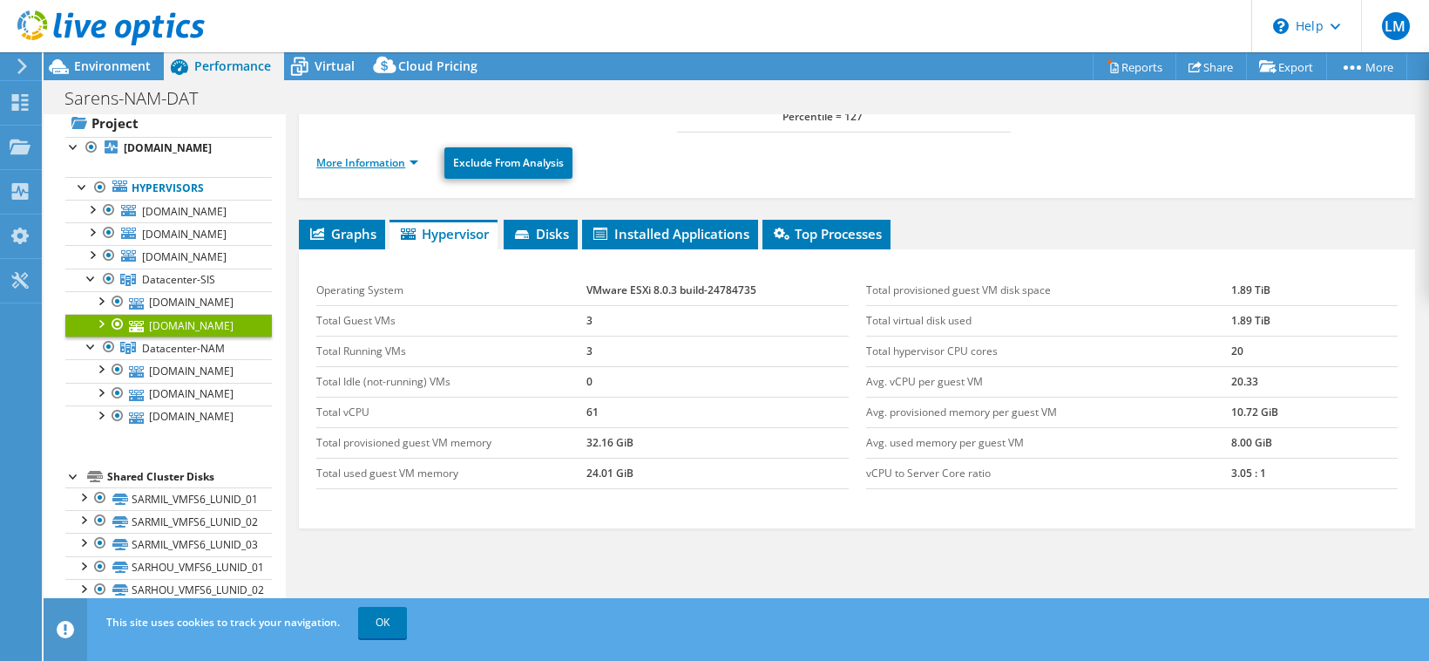
click at [381, 155] on link "More Information" at bounding box center [367, 162] width 102 height 15
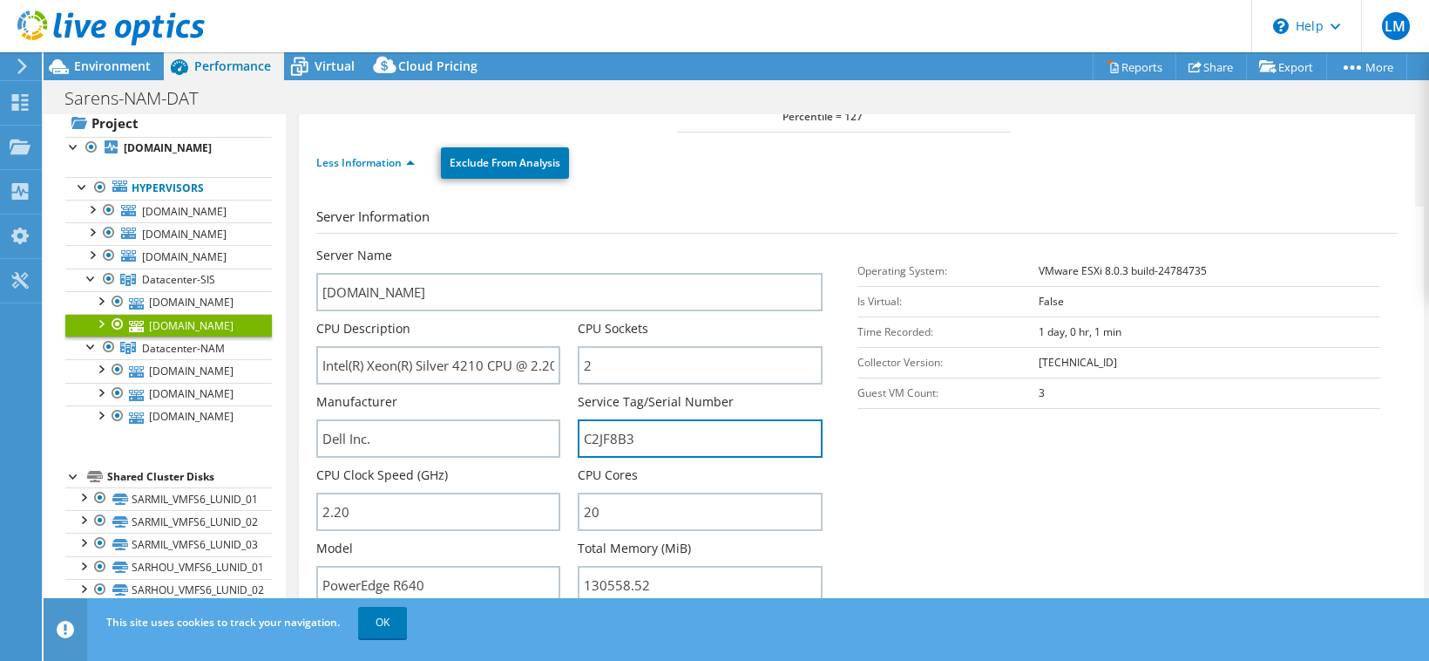
drag, startPoint x: 654, startPoint y: 418, endPoint x: 560, endPoint y: 423, distance: 93.3
click at [560, 247] on div "Server Name [DOMAIN_NAME] CPU Description Intel(R) Xeon(R) Silver 4210 CPU @ 2.…" at bounding box center [577, 247] width 523 height 0
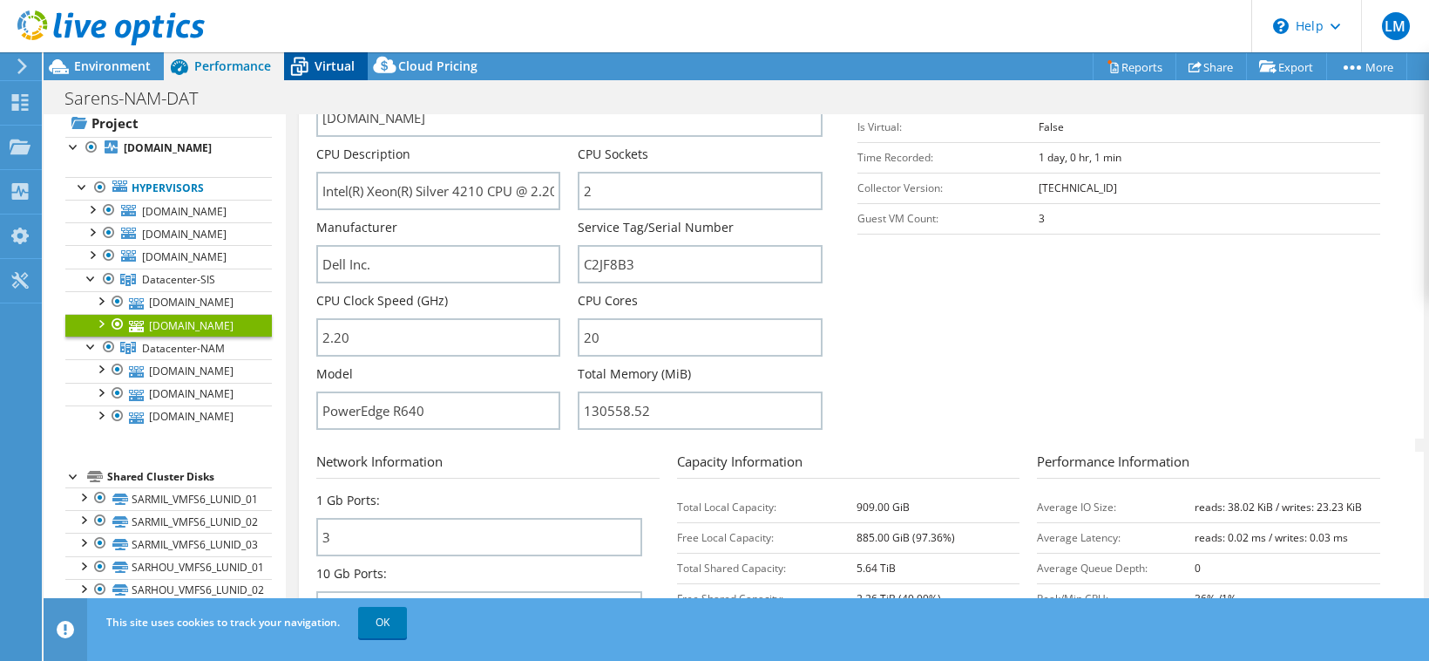
click at [343, 69] on span "Virtual" at bounding box center [335, 66] width 40 height 17
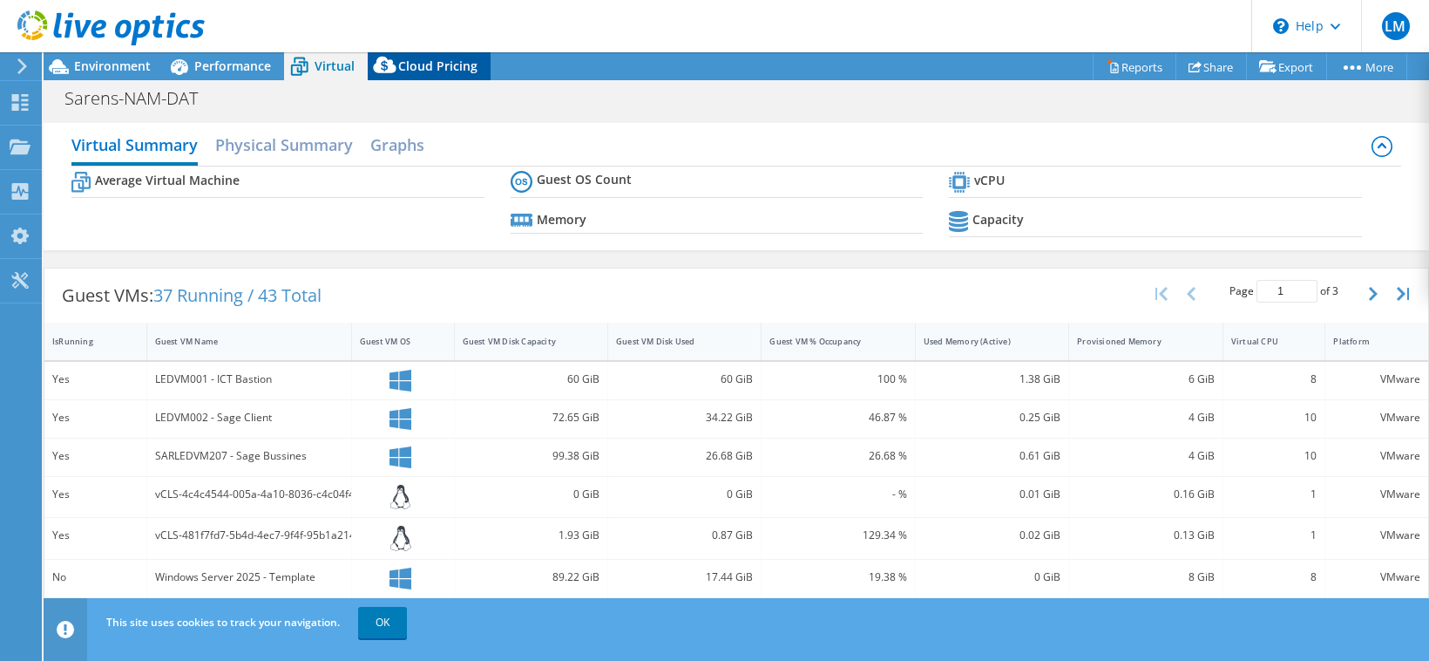
click at [423, 66] on span "Cloud Pricing" at bounding box center [437, 66] width 79 height 17
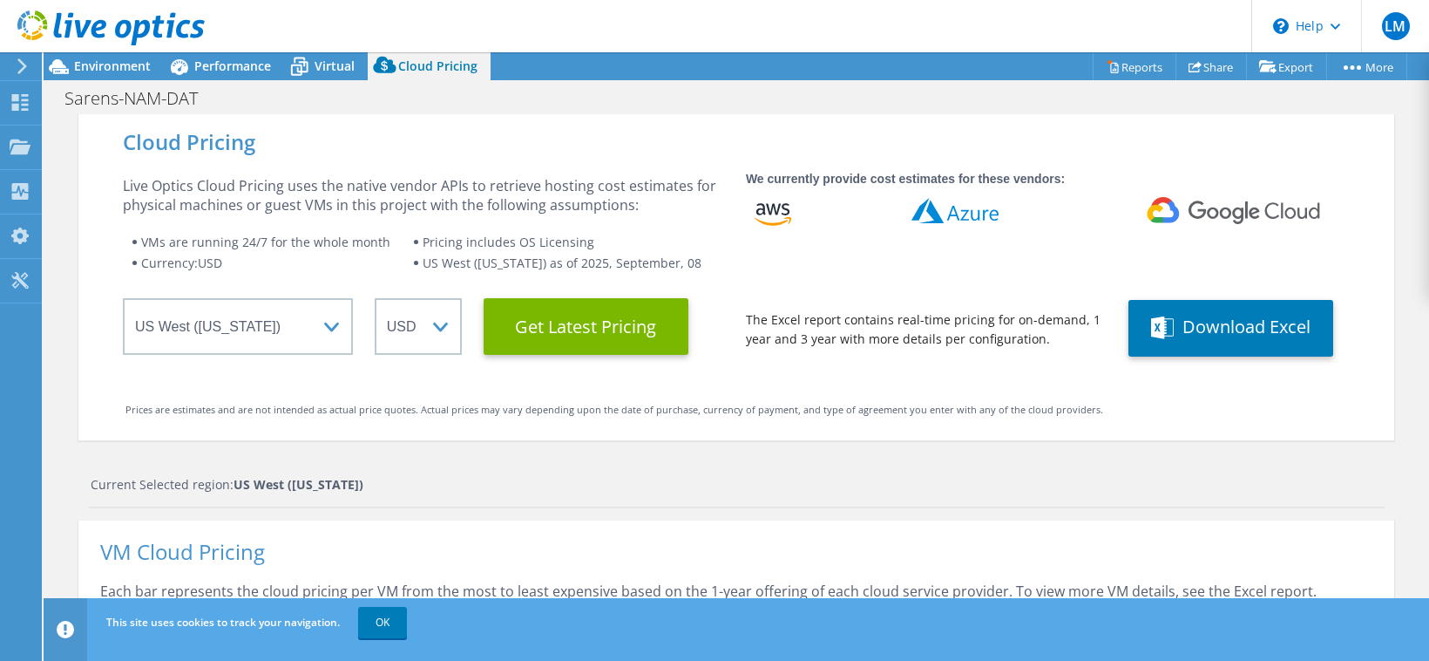
scroll to position [87, 0]
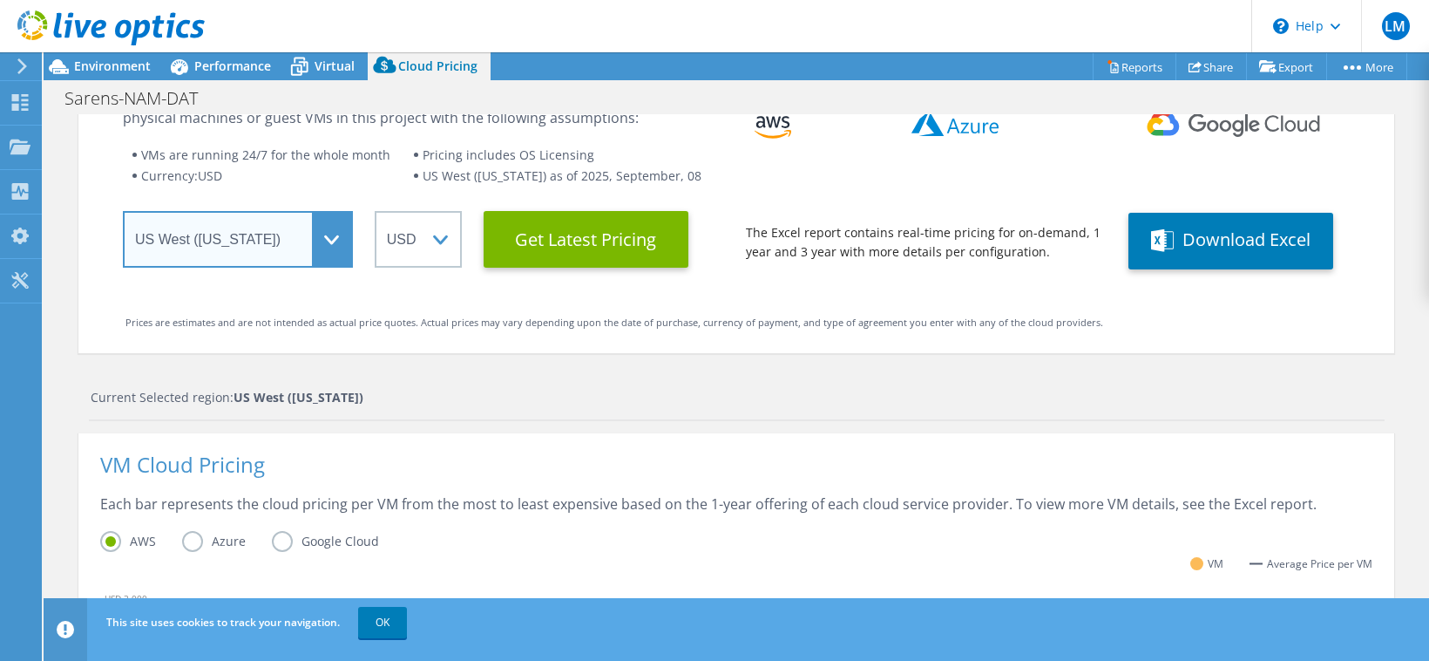
click at [327, 239] on select "Select a Region [GEOGRAPHIC_DATA] ([GEOGRAPHIC_DATA]) [GEOGRAPHIC_DATA] ([GEOGR…" at bounding box center [238, 239] width 230 height 57
click at [123, 211] on select "Select a Region [GEOGRAPHIC_DATA] ([GEOGRAPHIC_DATA]) [GEOGRAPHIC_DATA] ([GEOGR…" at bounding box center [238, 239] width 230 height 57
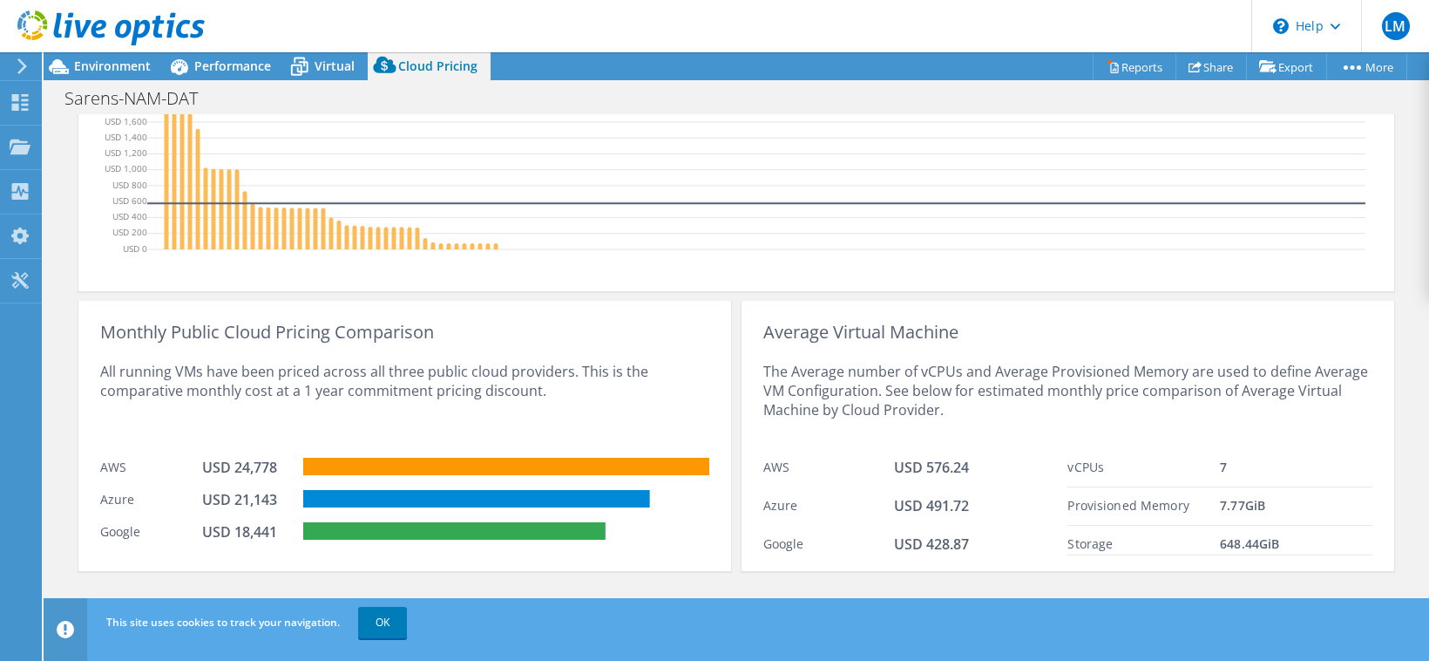
scroll to position [0, 0]
